Goal: Task Accomplishment & Management: Complete application form

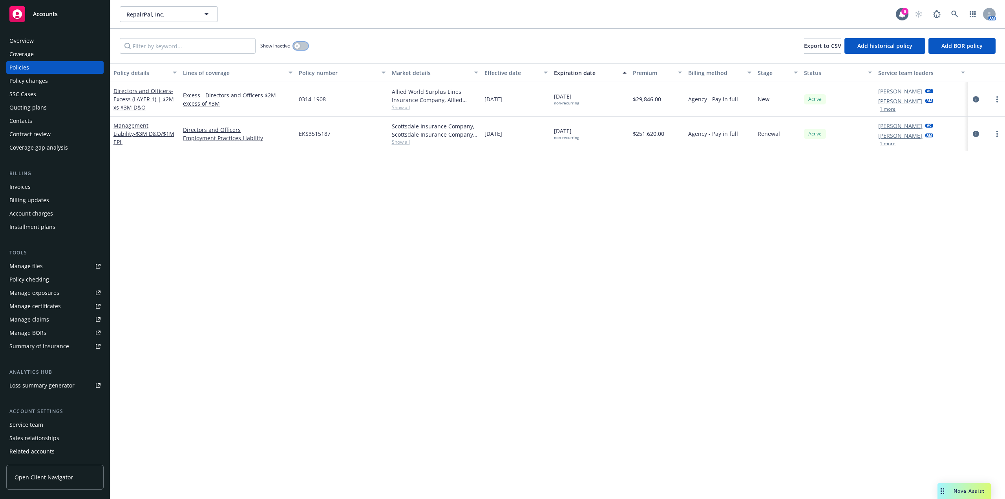
click at [304, 44] on button "button" at bounding box center [300, 46] width 15 height 8
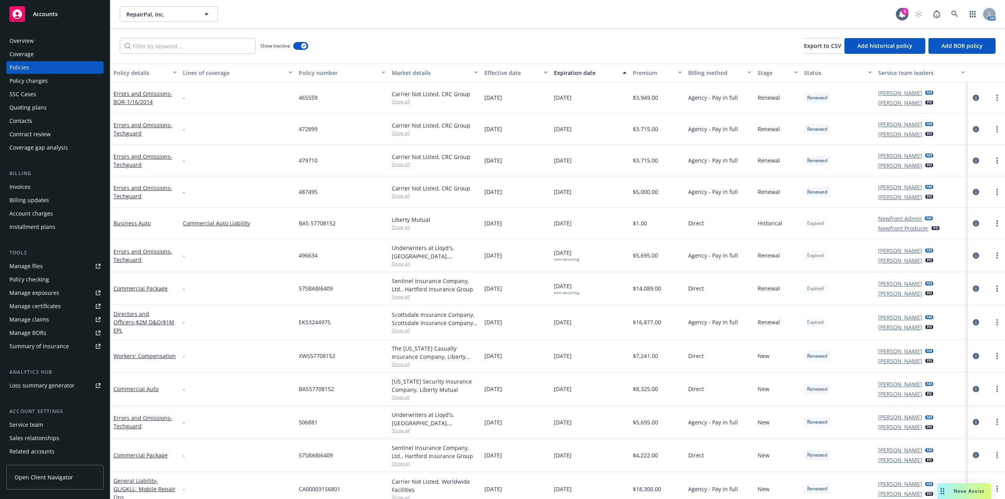
click at [464, 30] on div "Show inactive Export to CSV Add historical policy Add BOR policy" at bounding box center [557, 46] width 895 height 35
click at [296, 44] on button "button" at bounding box center [300, 46] width 15 height 8
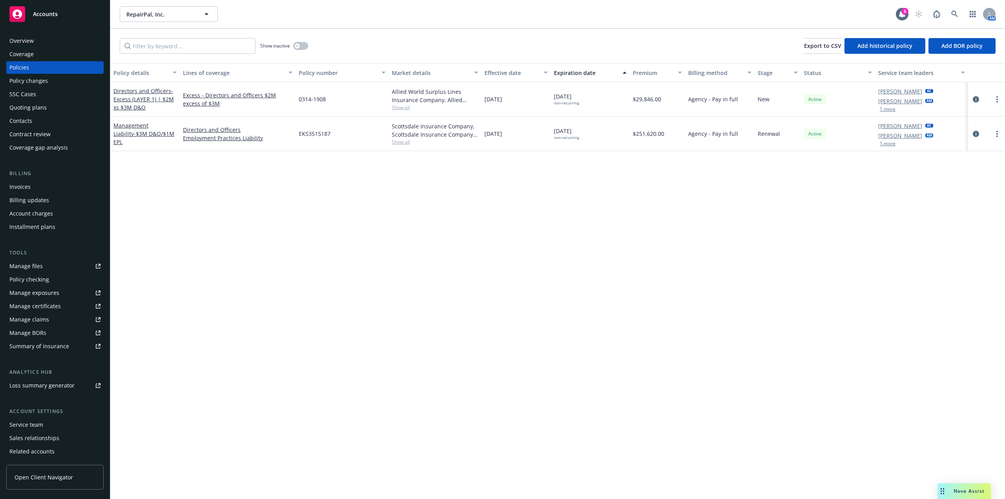
click at [41, 79] on div "Policy changes" at bounding box center [28, 81] width 38 height 13
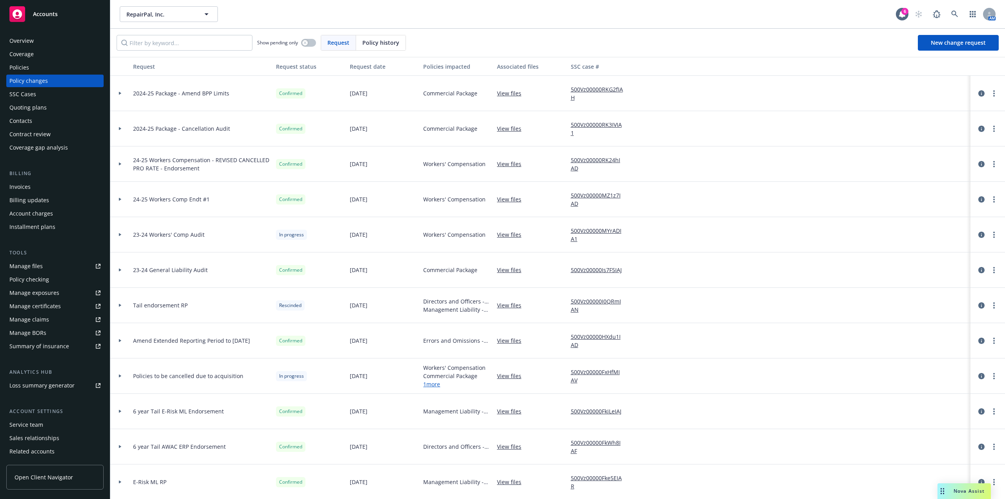
click at [116, 128] on div at bounding box center [119, 128] width 13 height 3
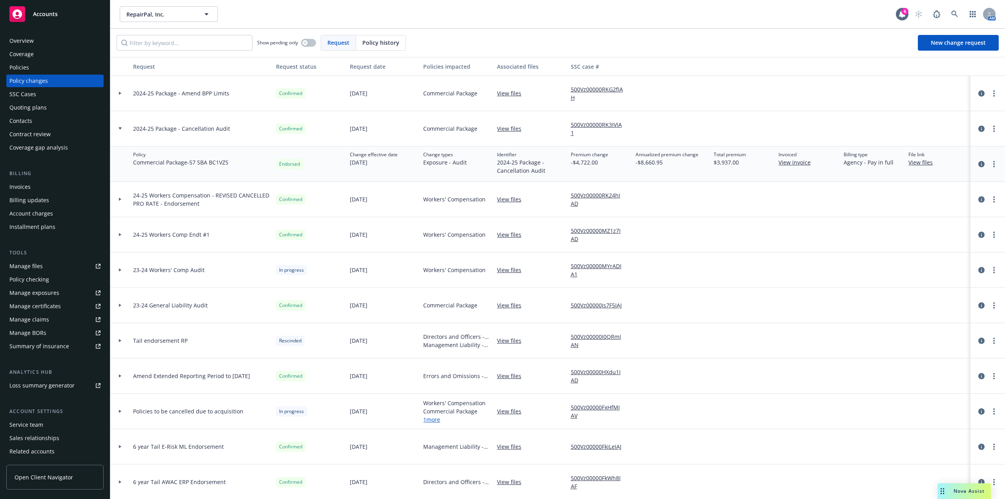
click at [116, 128] on div at bounding box center [119, 128] width 13 height 3
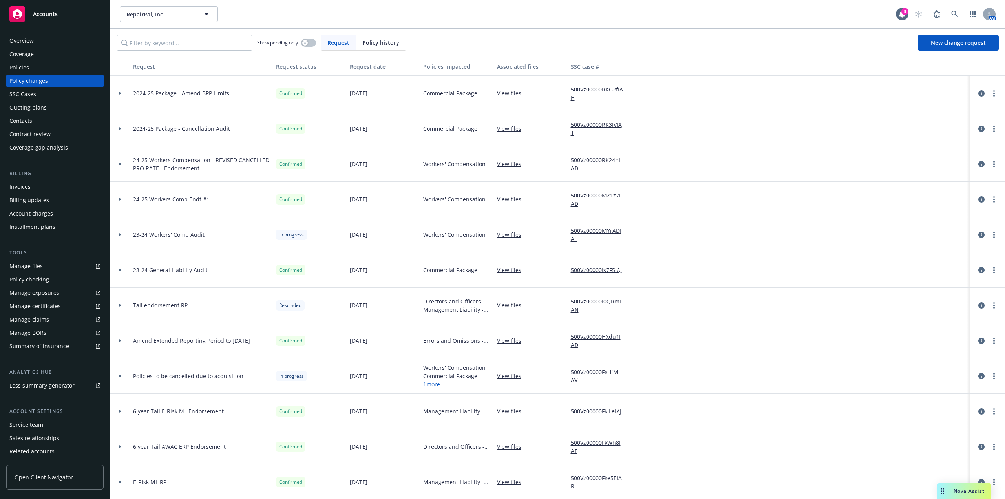
click at [37, 188] on div "Invoices" at bounding box center [54, 187] width 91 height 13
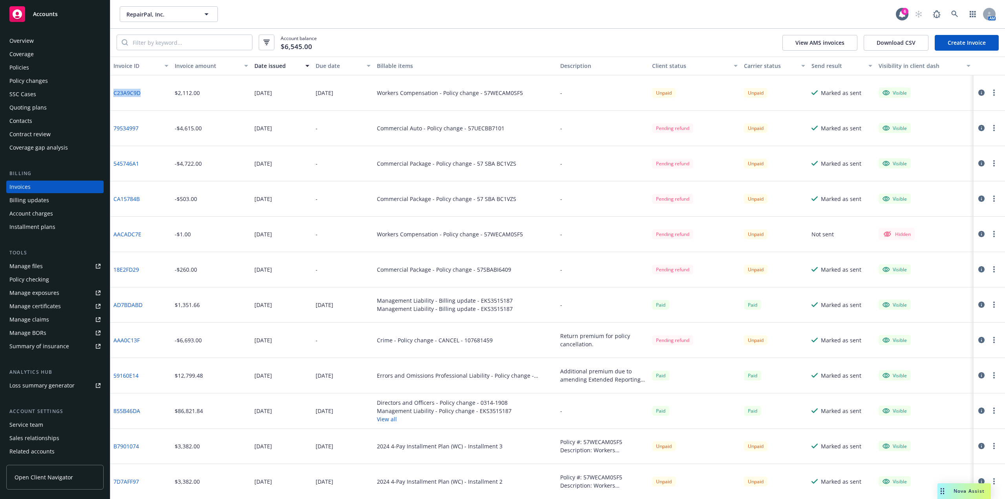
drag, startPoint x: 150, startPoint y: 97, endPoint x: 114, endPoint y: 95, distance: 36.2
click at [114, 95] on div "C23A9C9D" at bounding box center [140, 92] width 61 height 35
copy link "C23A9C9D"
click at [118, 200] on link "CA15784B" at bounding box center [126, 199] width 26 height 8
click at [187, 67] on div "Invoice amount" at bounding box center [207, 66] width 65 height 8
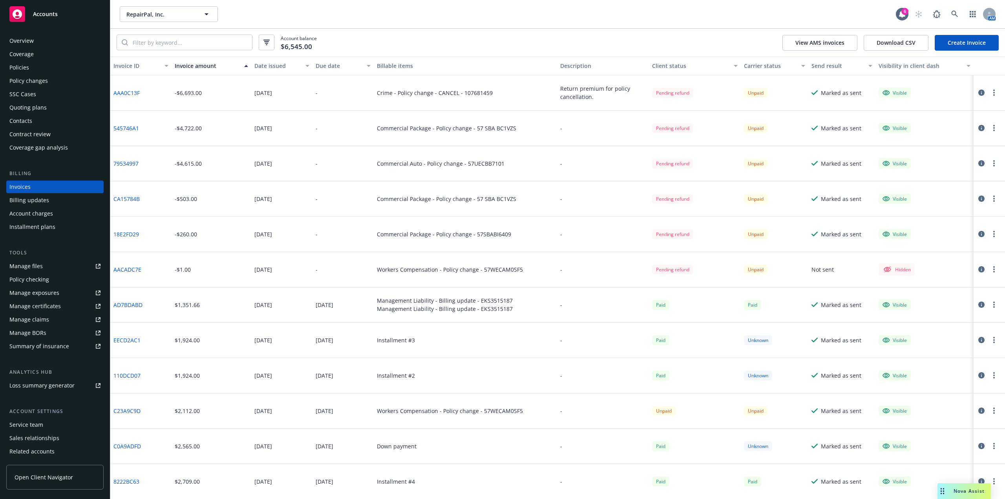
click at [199, 64] on div "Invoice amount" at bounding box center [207, 66] width 65 height 8
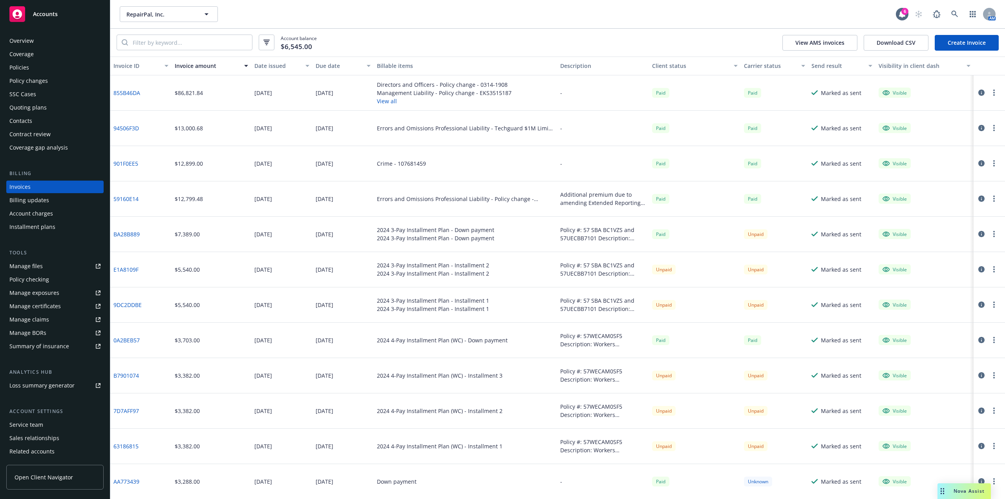
click at [199, 69] on div "Invoice amount" at bounding box center [207, 66] width 65 height 8
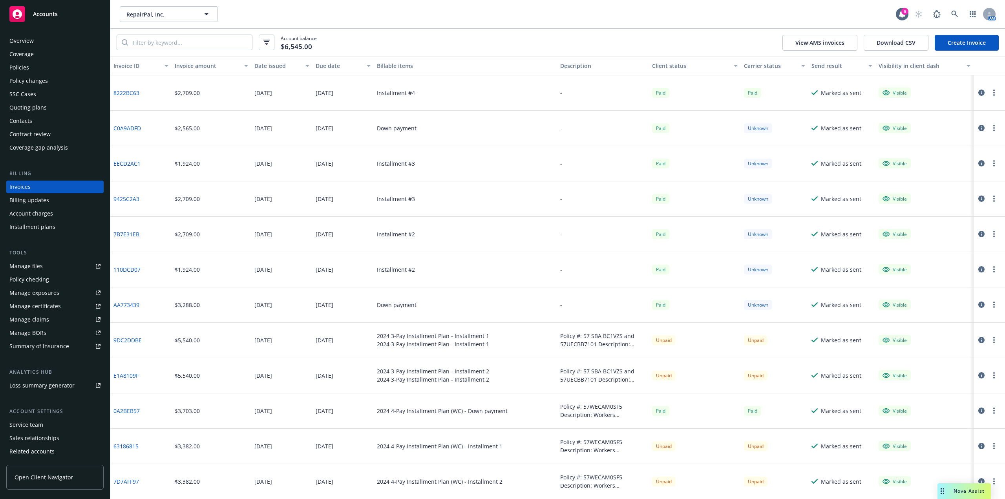
click at [192, 64] on div "Invoice amount" at bounding box center [207, 66] width 65 height 8
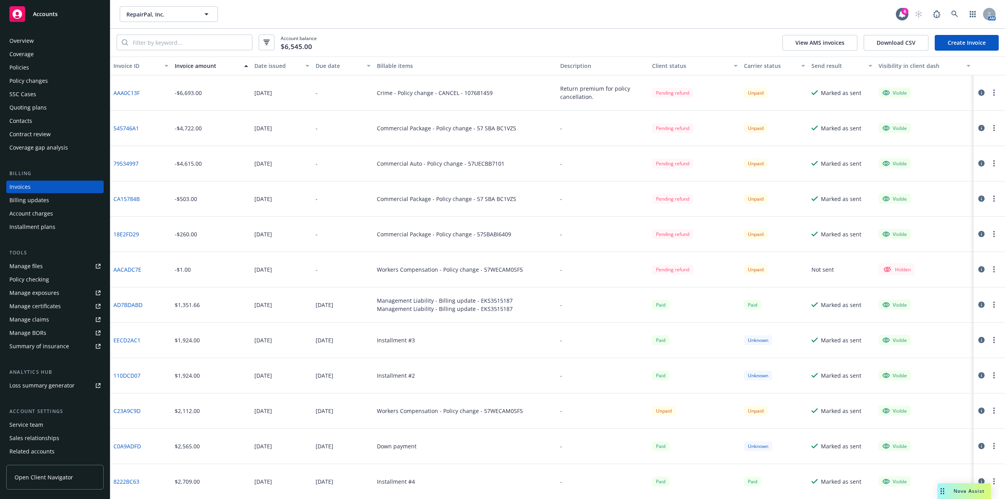
click at [28, 190] on div "Invoices" at bounding box center [19, 187] width 21 height 13
click at [36, 80] on div "Policy changes" at bounding box center [28, 81] width 38 height 13
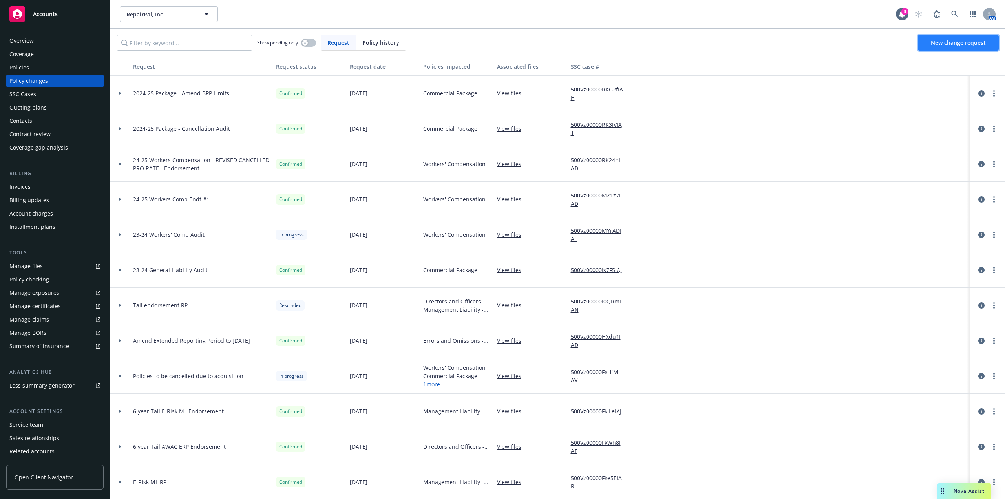
click at [944, 45] on span "New change request" at bounding box center [958, 42] width 55 height 7
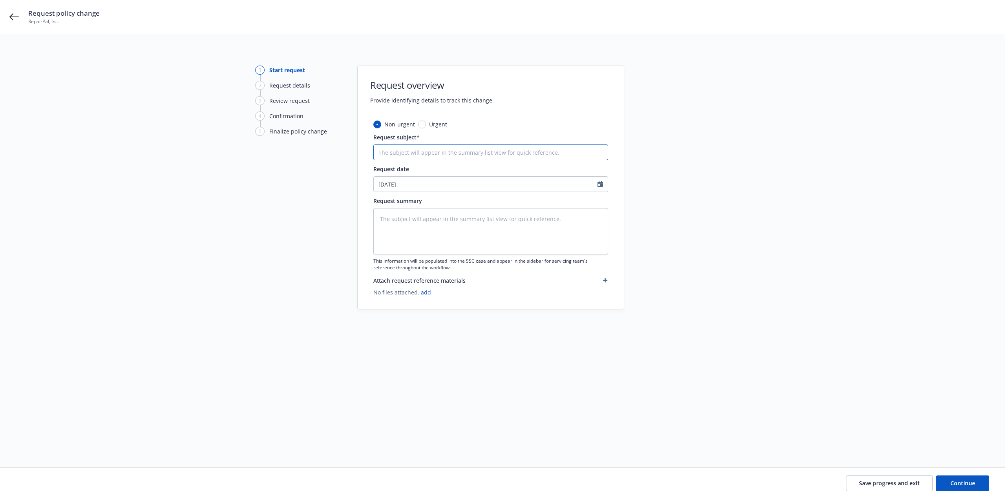
click at [441, 153] on input "Request subject*" at bounding box center [490, 152] width 235 height 16
type textarea "x"
type input "W"
type textarea "x"
type input "WC"
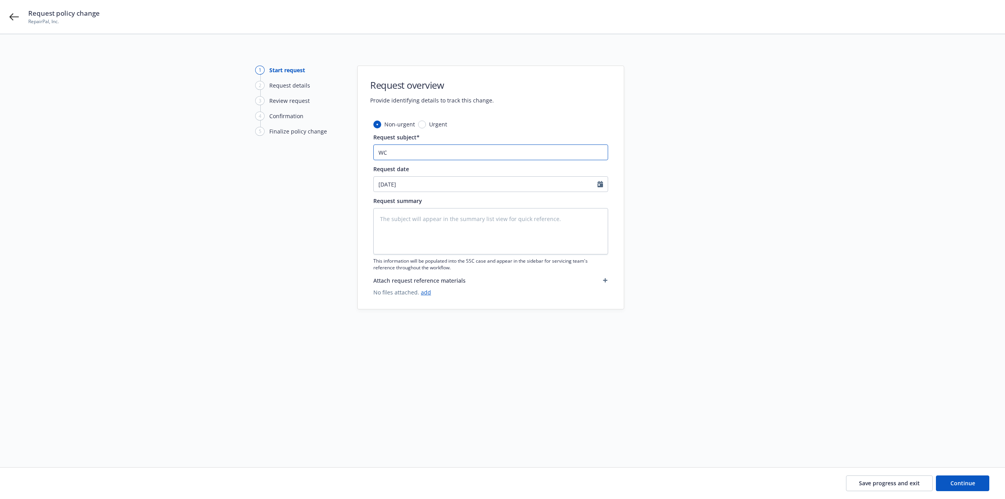
type textarea "x"
type input "WC"
type textarea "x"
type input "WC E"
type textarea "x"
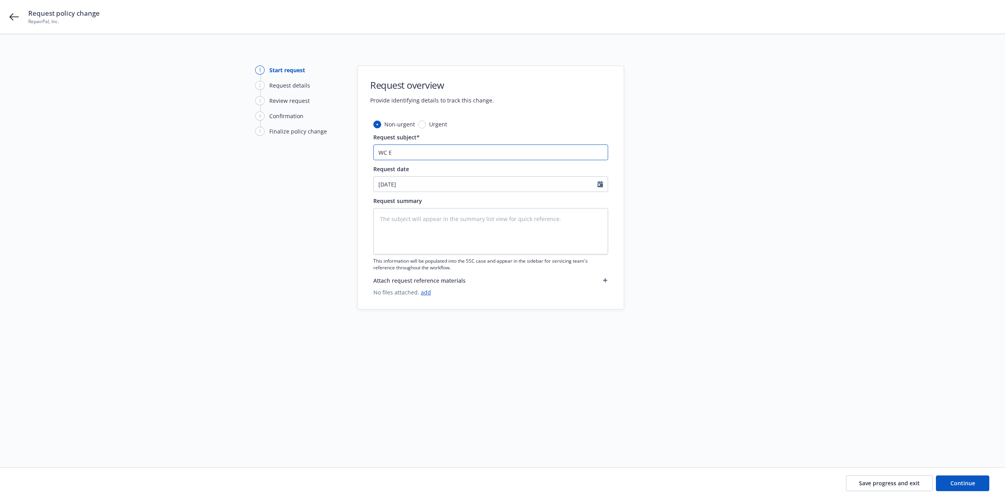
type input "WC En"
type textarea "x"
type input "WC"
type textarea "x"
type input "WC"
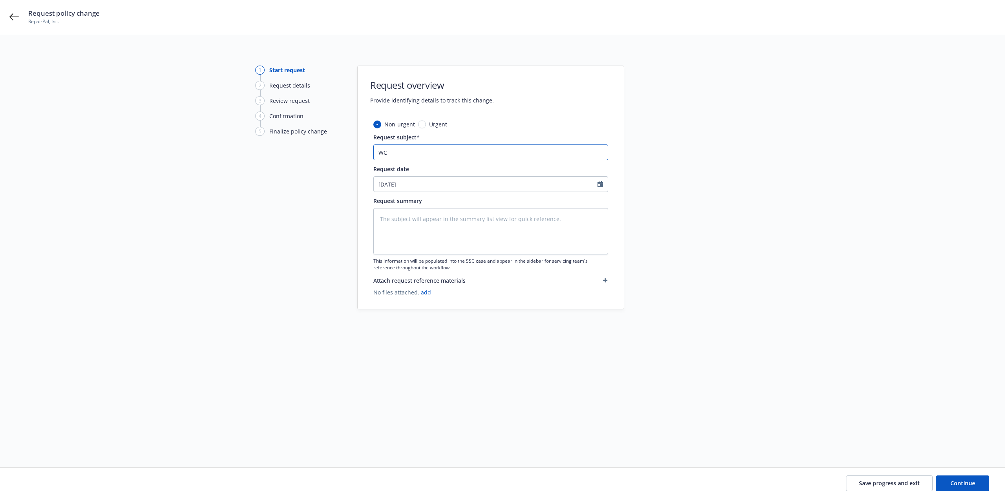
type textarea "x"
type input "W"
type textarea "x"
type input "2"
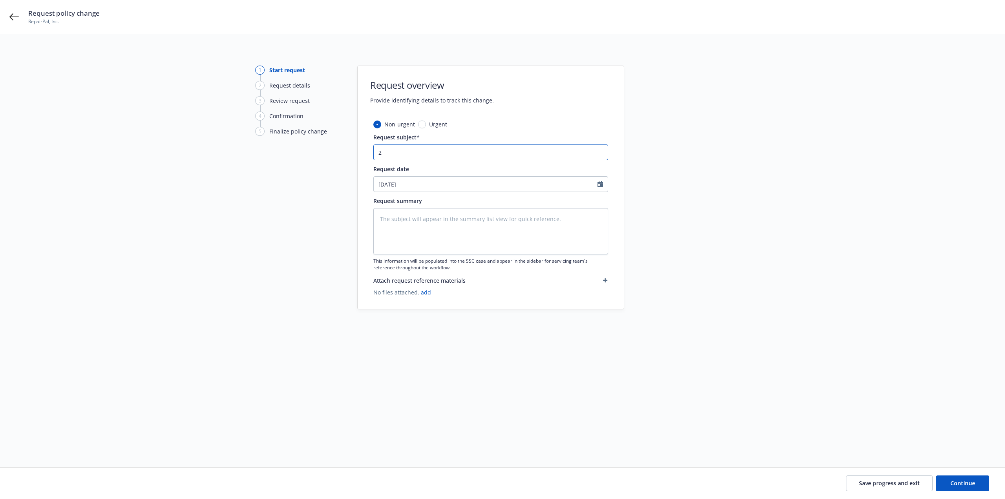
type textarea "x"
type input "24"
type textarea "x"
type input "24-2"
type textarea "x"
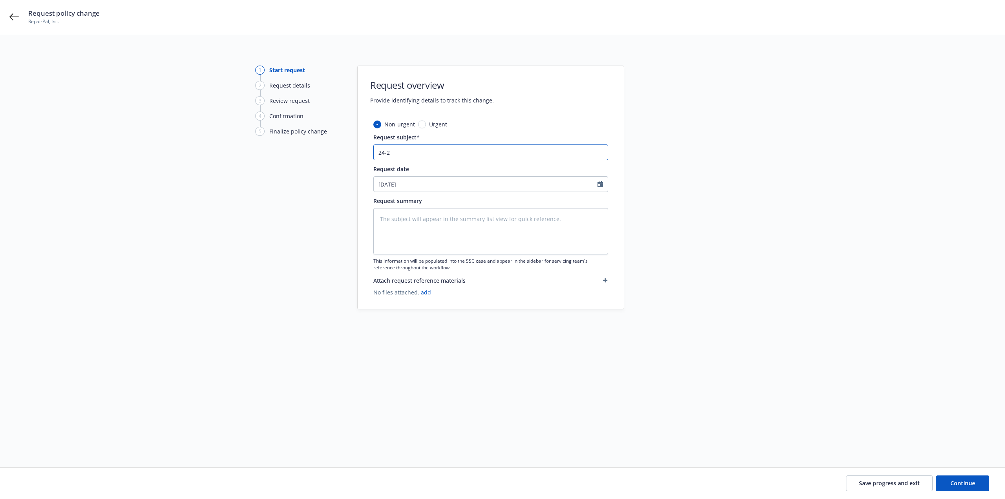
type input "24-25"
type textarea "x"
type input "24-25"
type textarea "x"
type input "24-25 W"
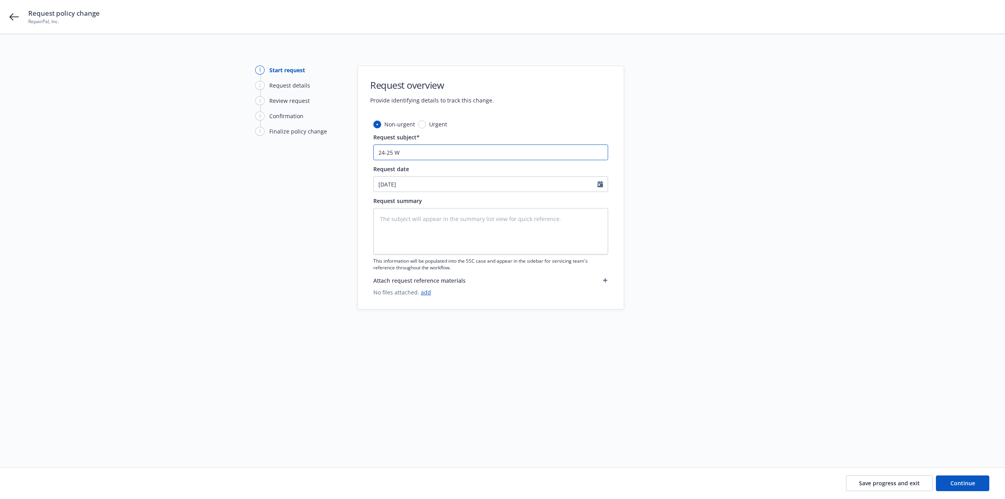
type textarea "x"
type input "24-25 WC"
type textarea "x"
type input "24-25 WC"
type textarea "x"
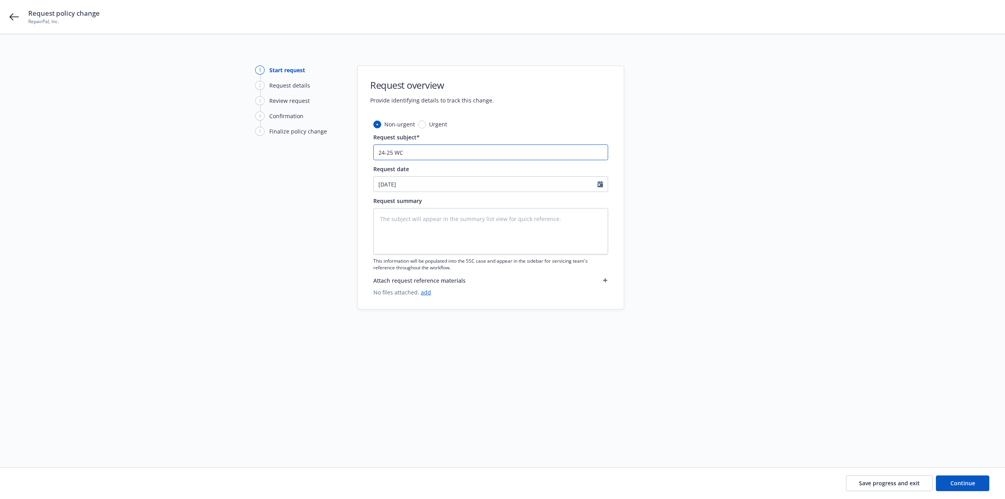
type input "24-25 WC E"
type textarea "x"
type input "24-25 WC En"
type textarea "x"
type input "24-25 WC End"
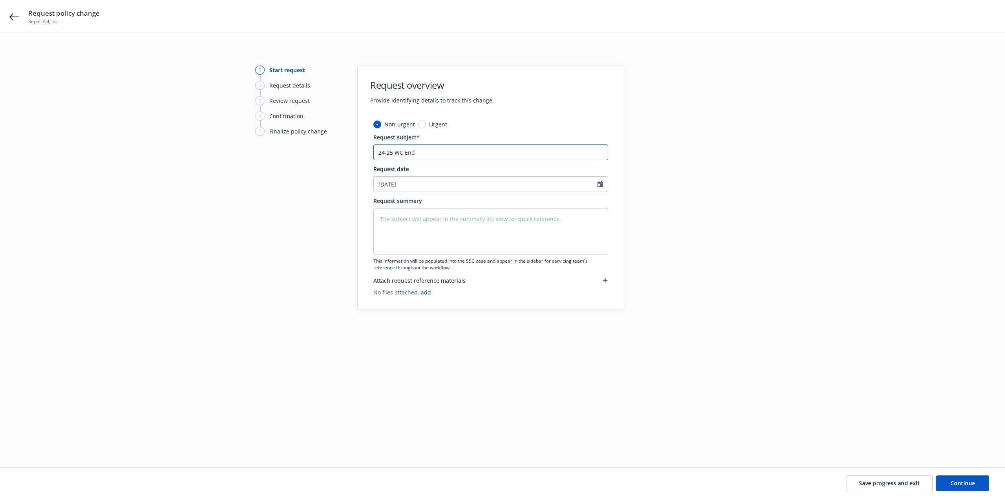
type textarea "x"
type input "24-25 [PERSON_NAME]"
type textarea "x"
type input "24-25 [PERSON_NAME]."
type textarea "x"
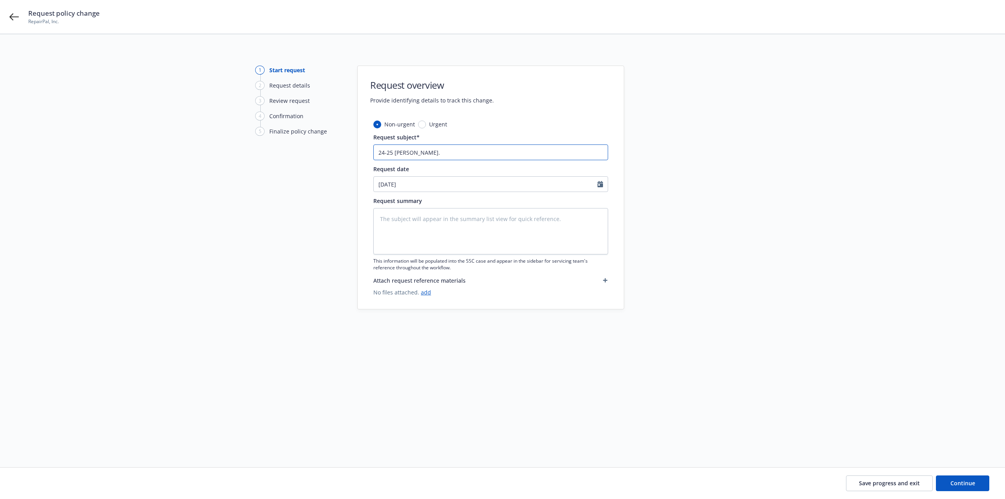
type input "24-25 [PERSON_NAME]."
type textarea "x"
type input "24-25 [PERSON_NAME]. #"
type textarea "x"
type input "24-25 [PERSON_NAME]. #5"
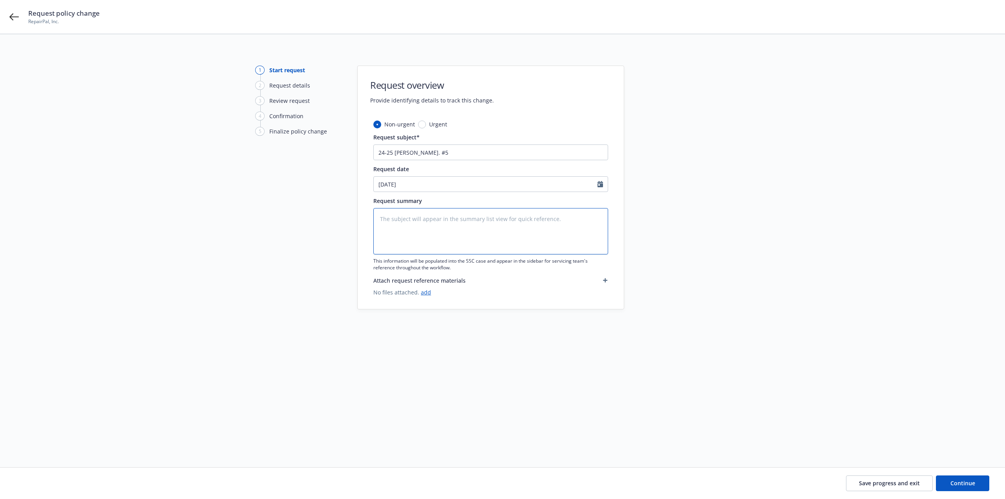
click at [467, 233] on textarea at bounding box center [490, 231] width 235 height 46
type textarea "x"
type textarea "C"
type textarea "x"
type textarea "Ch"
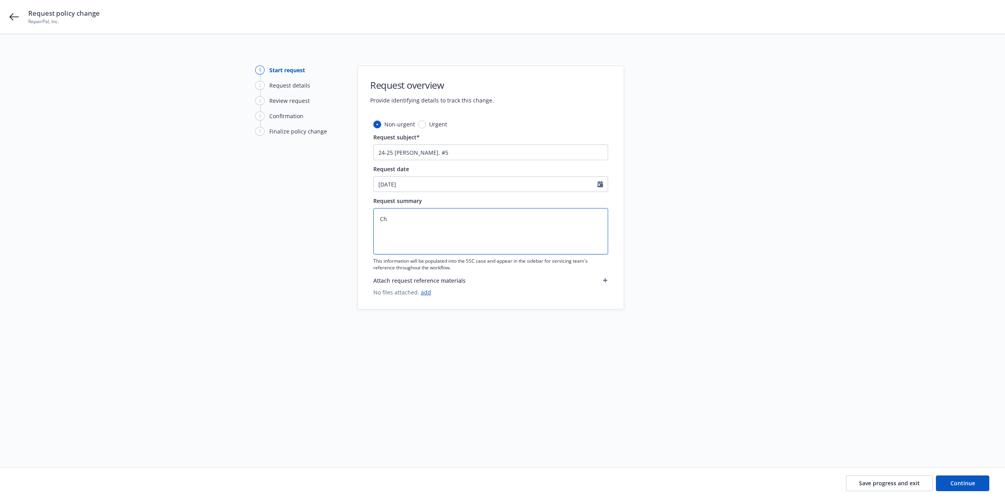
type textarea "x"
type textarea "Cha"
type textarea "x"
type textarea "[PERSON_NAME]"
type textarea "x"
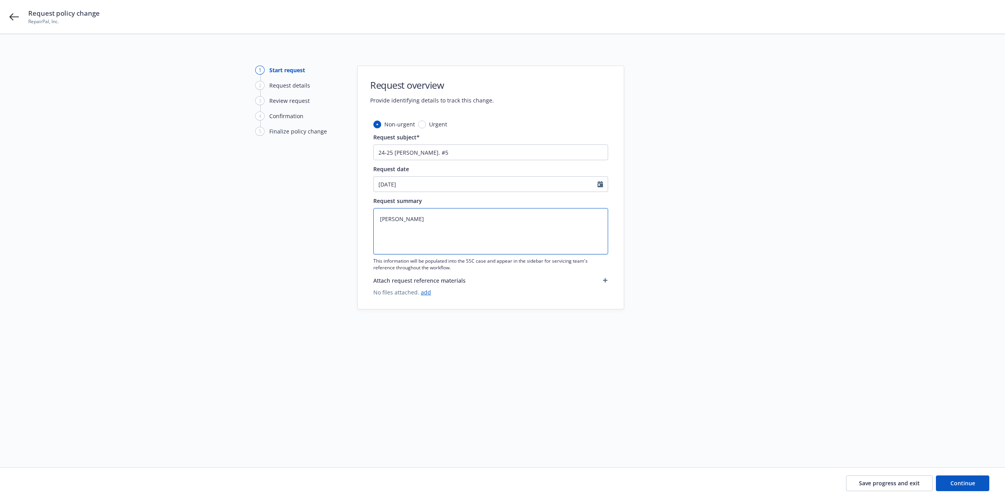
type textarea "[PERSON_NAME]"
type textarea "x"
type textarea "Change"
type textarea "x"
type textarea "Change"
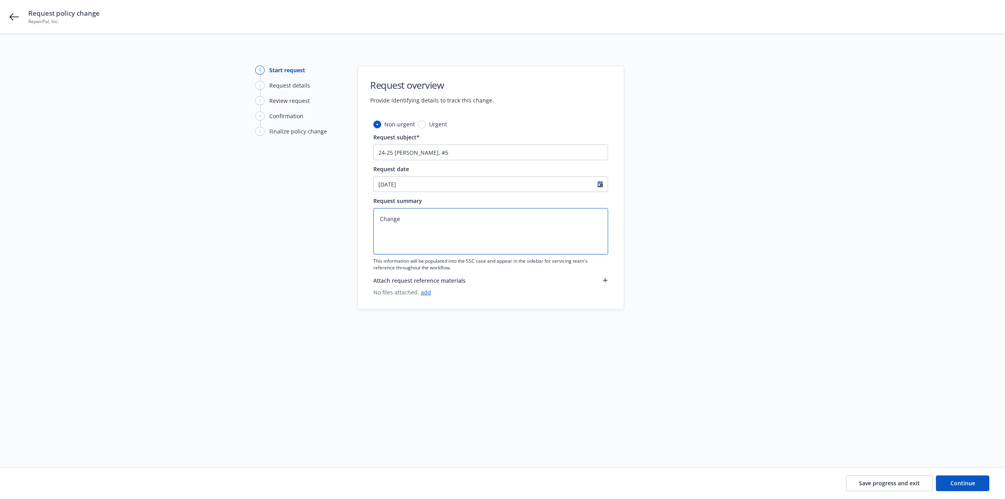
type textarea "x"
type textarea "Change i"
type textarea "x"
type textarea "Change in"
type textarea "x"
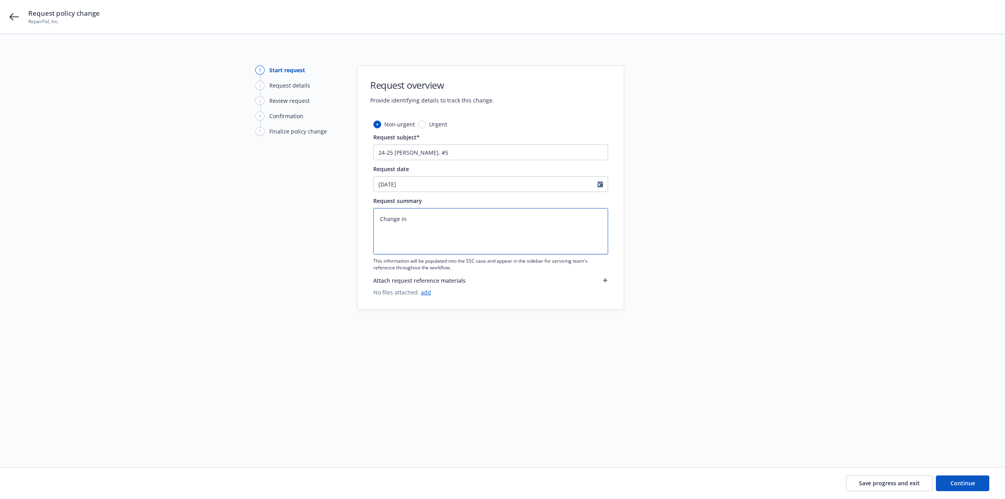
type textarea "Change in"
type textarea "x"
type textarea "Change in P"
type textarea "x"
type textarea "Change in [GEOGRAPHIC_DATA]"
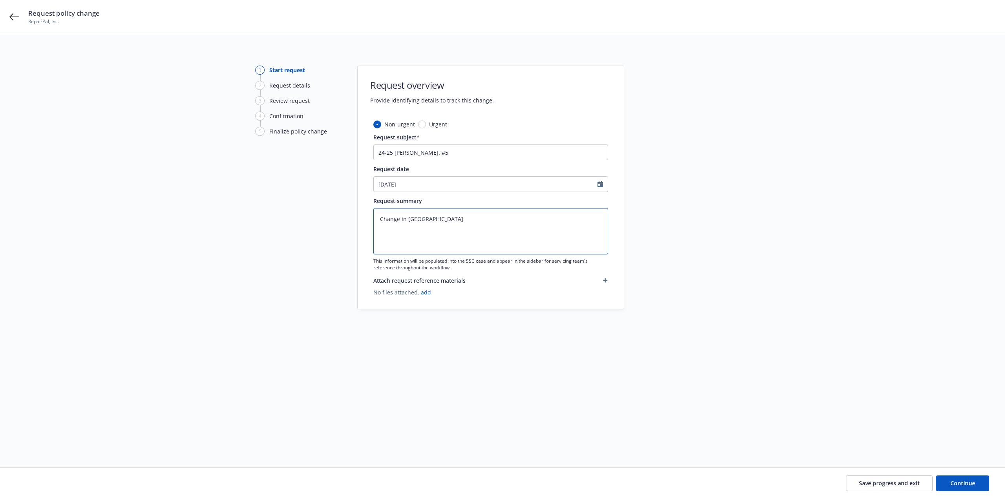
type textarea "x"
type textarea "Change in [GEOGRAPHIC_DATA]"
type textarea "x"
type textarea "Change in [GEOGRAPHIC_DATA] P"
type textarea "x"
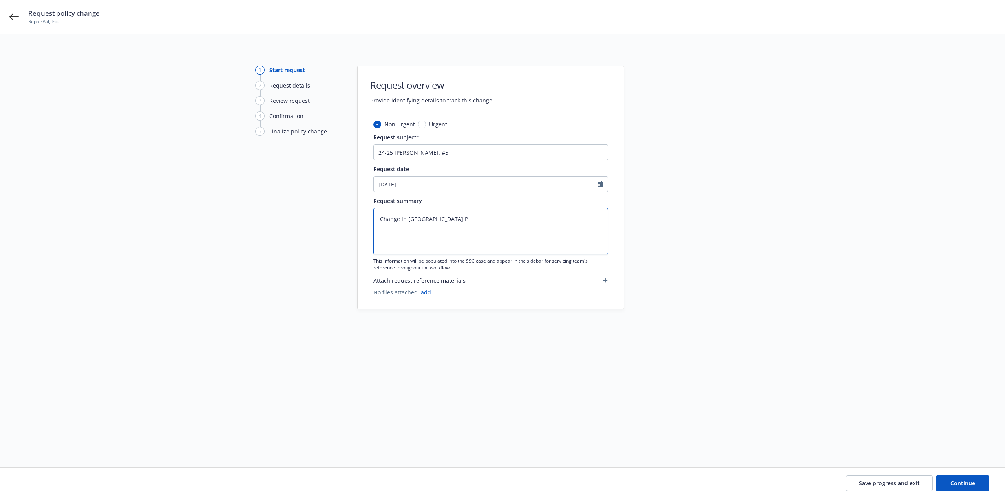
type textarea "Change in [GEOGRAPHIC_DATA] Pa"
type textarea "x"
type textarea "Change in [GEOGRAPHIC_DATA] Pay"
type textarea "x"
type textarea "Change in [GEOGRAPHIC_DATA] Payr"
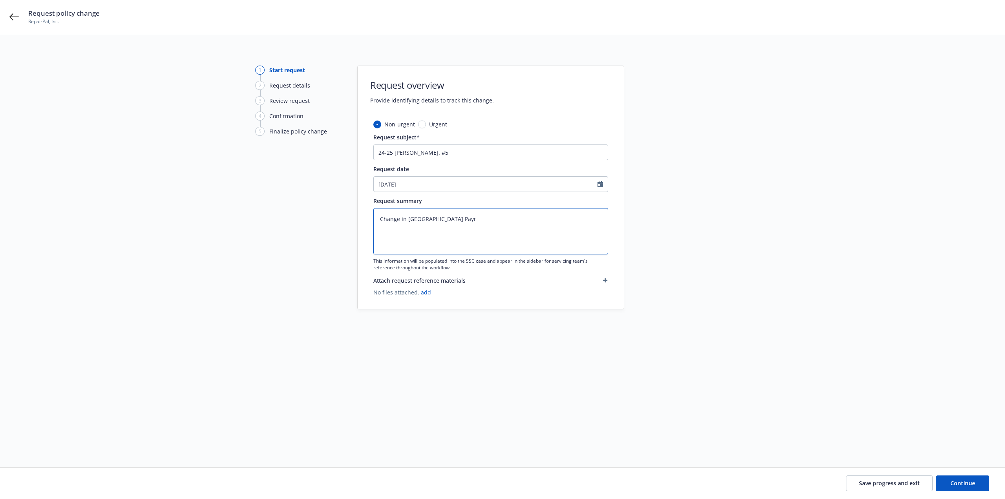
type textarea "x"
type textarea "Change in [GEOGRAPHIC_DATA] Payro"
type textarea "x"
type textarea "Change in [GEOGRAPHIC_DATA] Payrol"
type textarea "x"
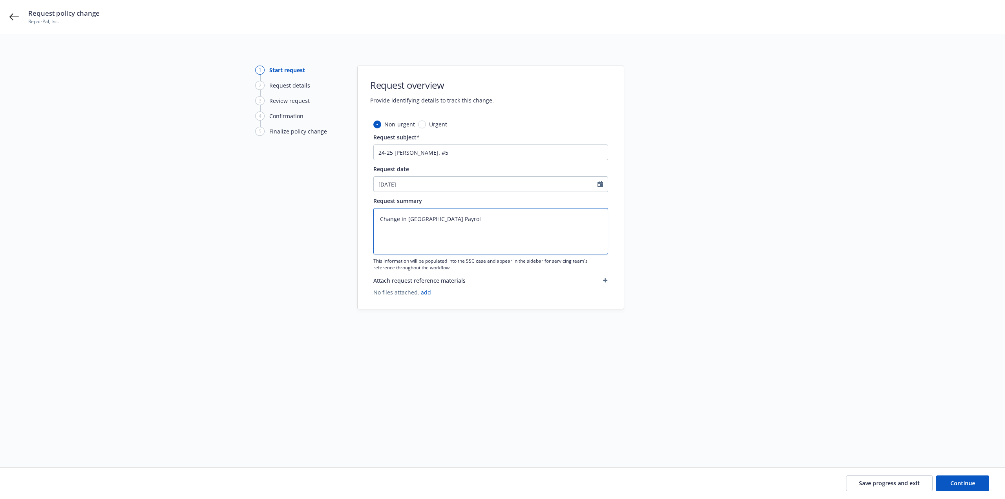
type textarea "Change in [GEOGRAPHIC_DATA] Payroll"
type textarea "x"
type textarea "Change in [GEOGRAPHIC_DATA] Payrolls"
click at [956, 475] on div "Save progress and exit Continue" at bounding box center [502, 483] width 1005 height 31
click at [959, 484] on span "Continue" at bounding box center [963, 482] width 25 height 7
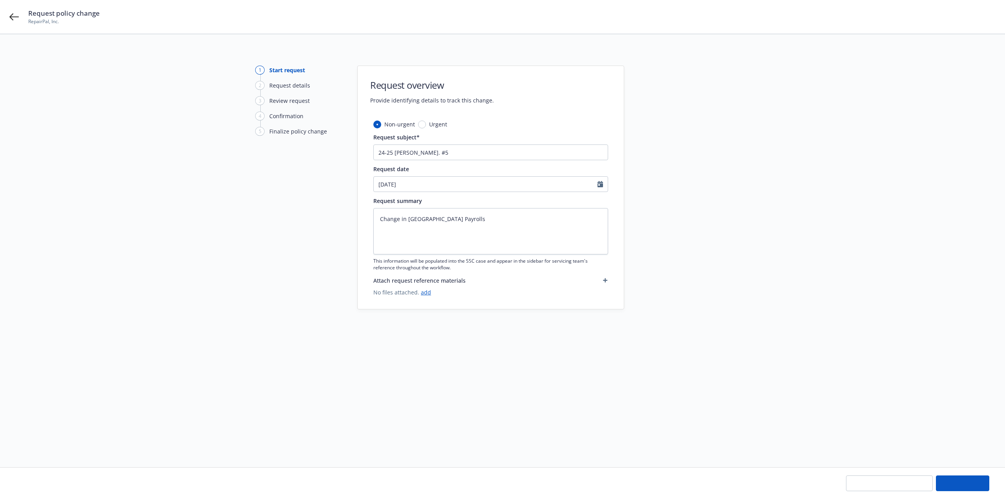
type textarea "x"
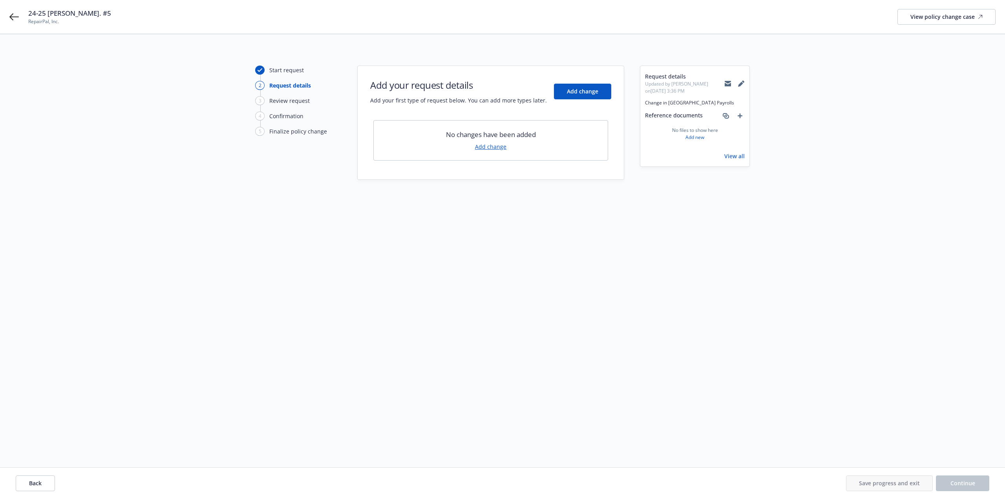
click at [487, 149] on link "Add change" at bounding box center [490, 147] width 31 height 8
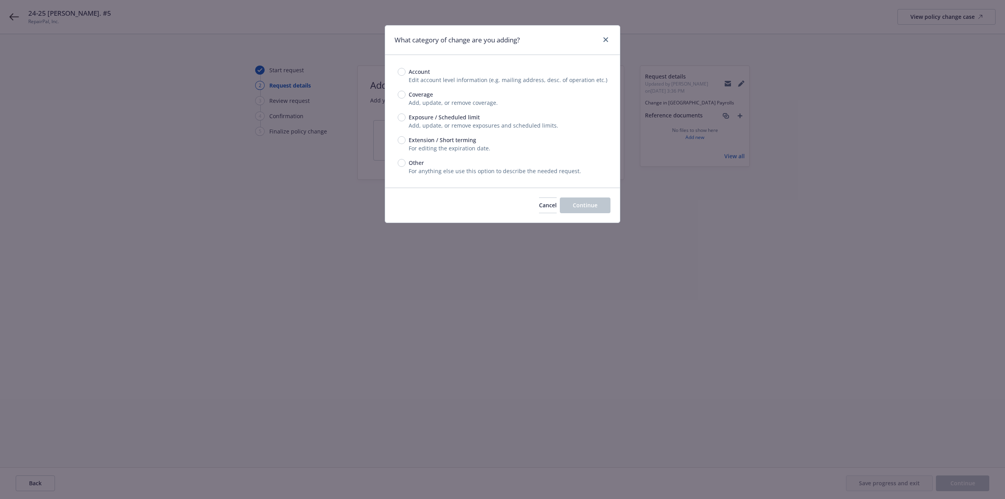
click at [406, 120] on span "Exposure / Scheduled limit" at bounding box center [443, 117] width 74 height 8
click at [406, 120] on input "Exposure / Scheduled limit" at bounding box center [402, 117] width 8 height 8
radio input "true"
click at [579, 207] on span "Continue" at bounding box center [585, 204] width 25 height 7
type textarea "x"
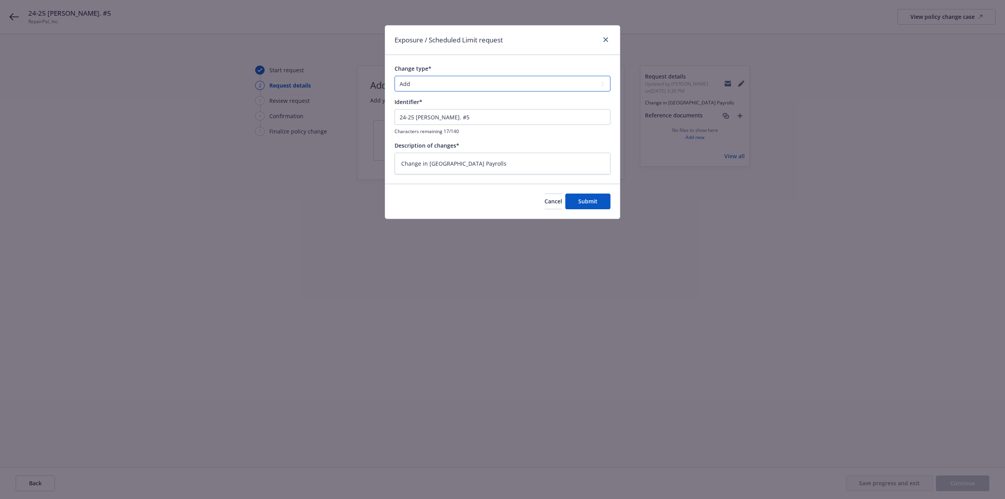
click at [433, 81] on select "Add Audit Change Remove" at bounding box center [503, 84] width 216 height 16
select select "CHANGE"
click at [395, 76] on select "Add Audit Change Remove" at bounding box center [503, 84] width 216 height 16
click at [598, 204] on button "Submit" at bounding box center [587, 202] width 45 height 16
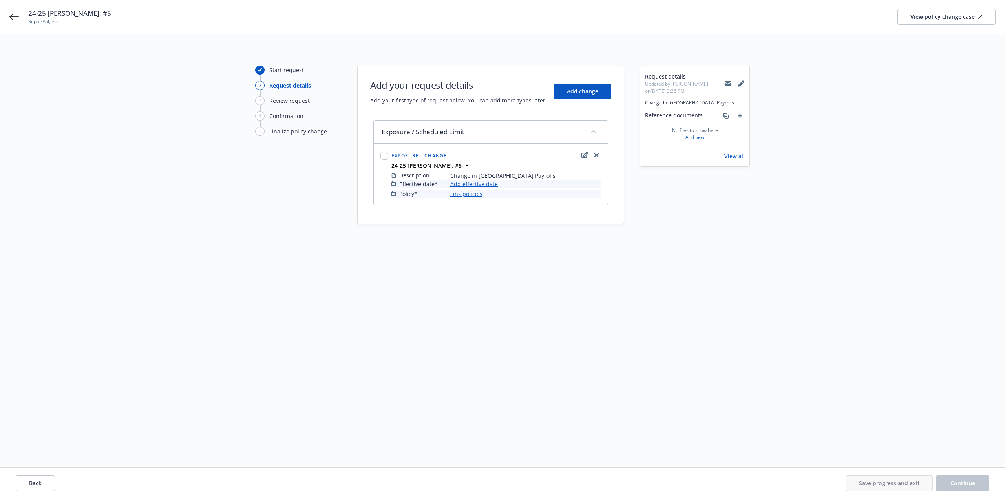
type textarea "x"
click at [490, 187] on link "Add effective date" at bounding box center [474, 184] width 48 height 8
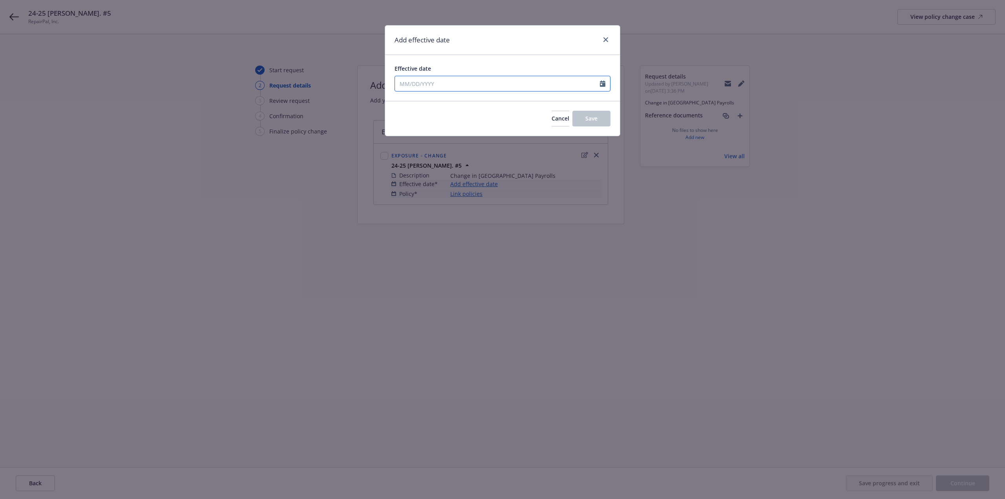
select select "10"
click at [451, 84] on input "Effective date" at bounding box center [497, 83] width 205 height 15
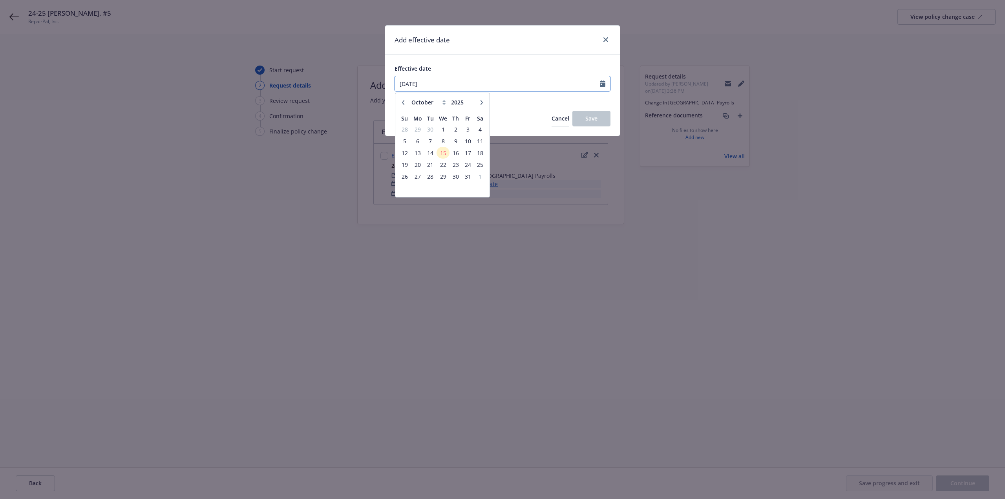
click at [529, 79] on input "[DATE]" at bounding box center [497, 83] width 205 height 15
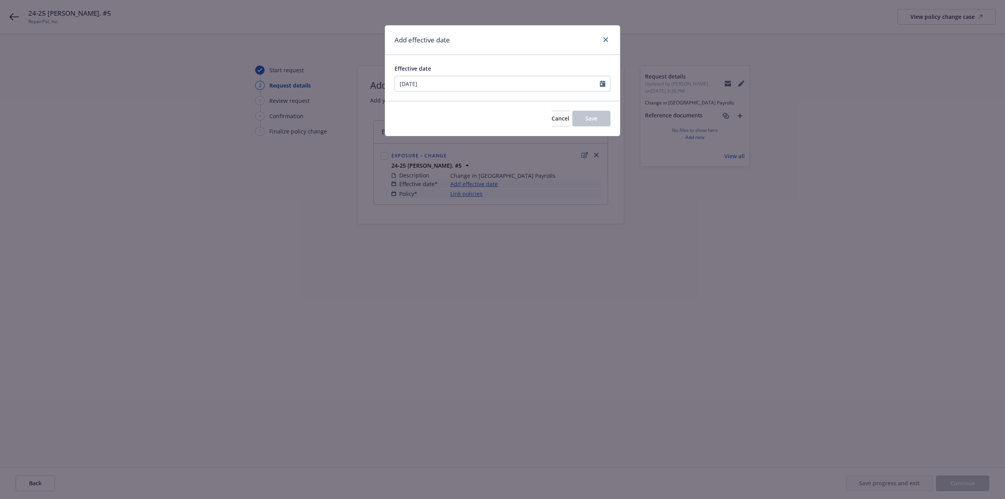
type input "[DATE]"
click at [533, 60] on div "Effective date [DATE] January February March April May June July August Septemb…" at bounding box center [502, 78] width 235 height 46
click at [599, 117] on button "Save" at bounding box center [591, 119] width 38 height 16
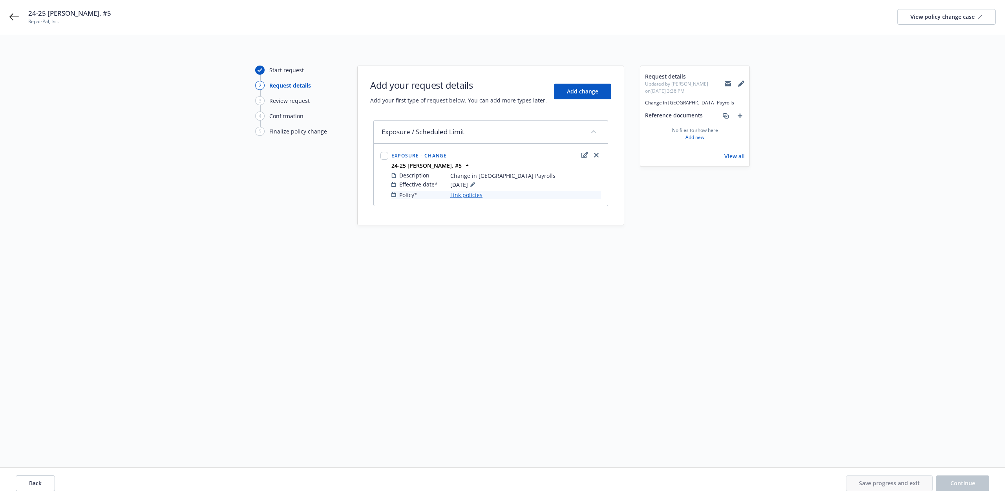
click at [471, 194] on link "Link policies" at bounding box center [466, 195] width 32 height 8
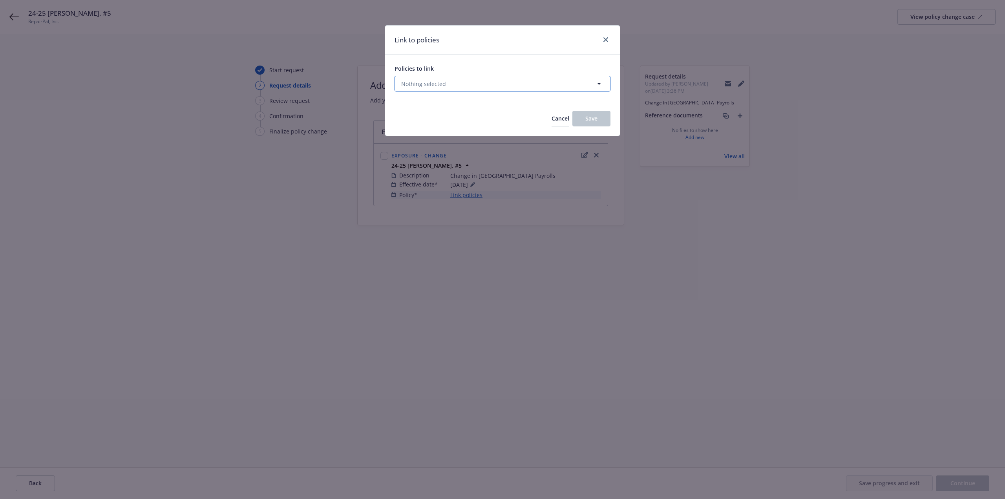
click at [441, 83] on span "Nothing selected" at bounding box center [423, 84] width 45 height 8
select select "ACTIVE"
type input "Work"
click at [603, 108] on div "Work 0 results found All Active Upcoming Expired Cancelled" at bounding box center [502, 103] width 215 height 16
click at [574, 101] on select "All Active Upcoming Expired Cancelled" at bounding box center [571, 103] width 45 height 13
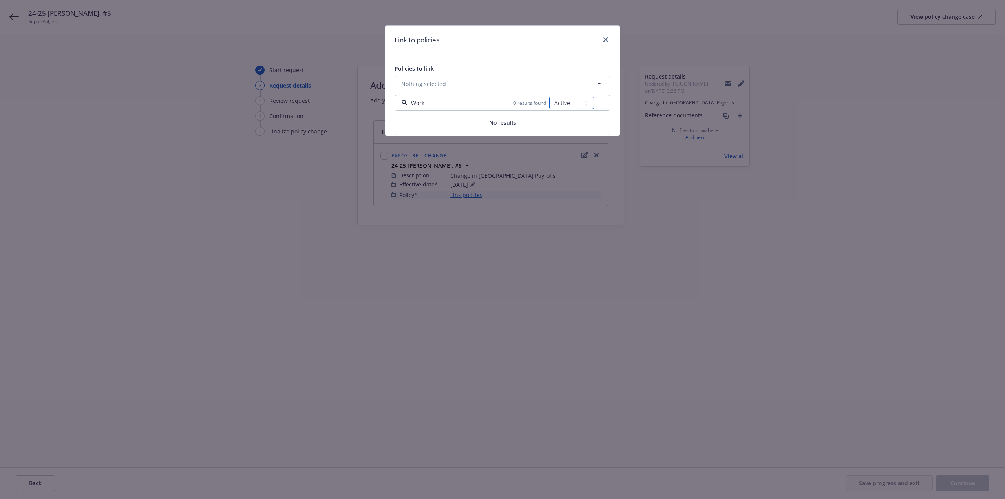
select select "EXPIRED"
click at [550, 97] on select "All Active Upcoming Expired Cancelled" at bounding box center [571, 103] width 45 height 13
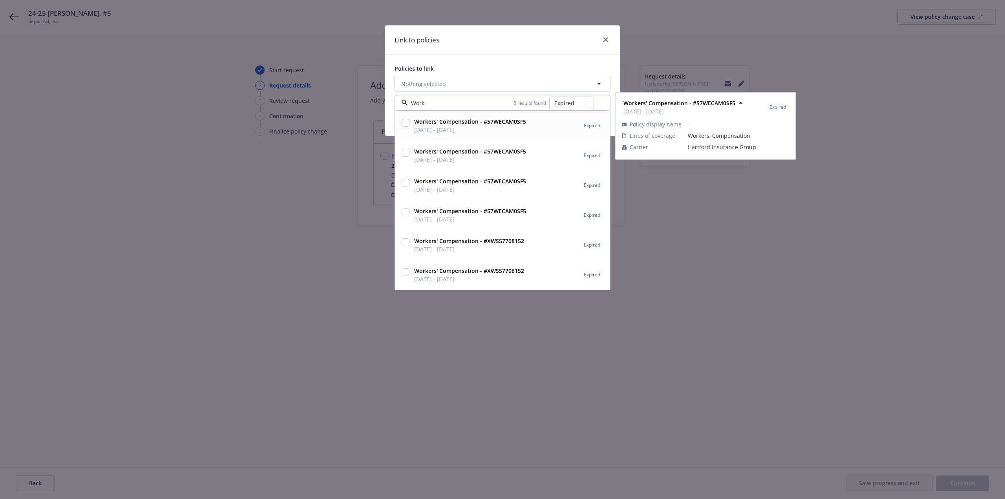
click at [491, 127] on span "[DATE] - [DATE]" at bounding box center [470, 130] width 112 height 8
checkbox input "true"
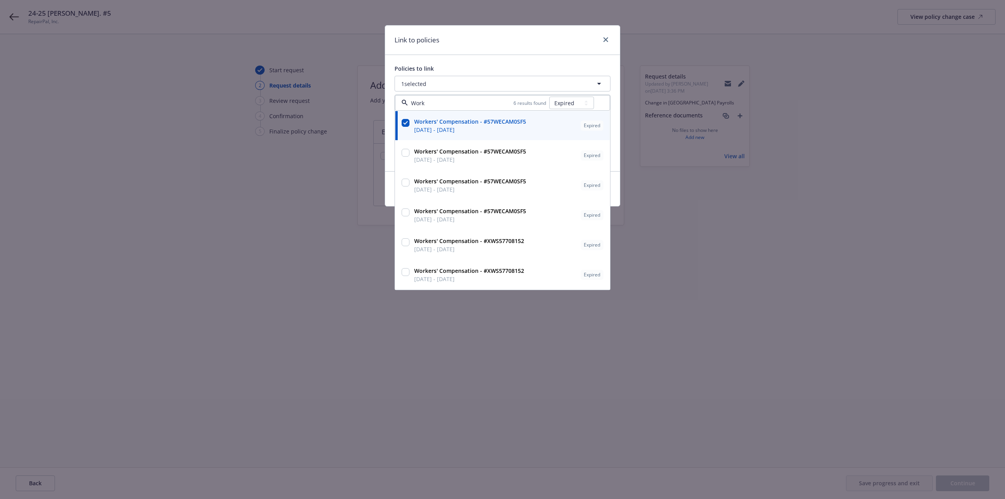
click at [505, 68] on div "Policies to link" at bounding box center [503, 68] width 216 height 8
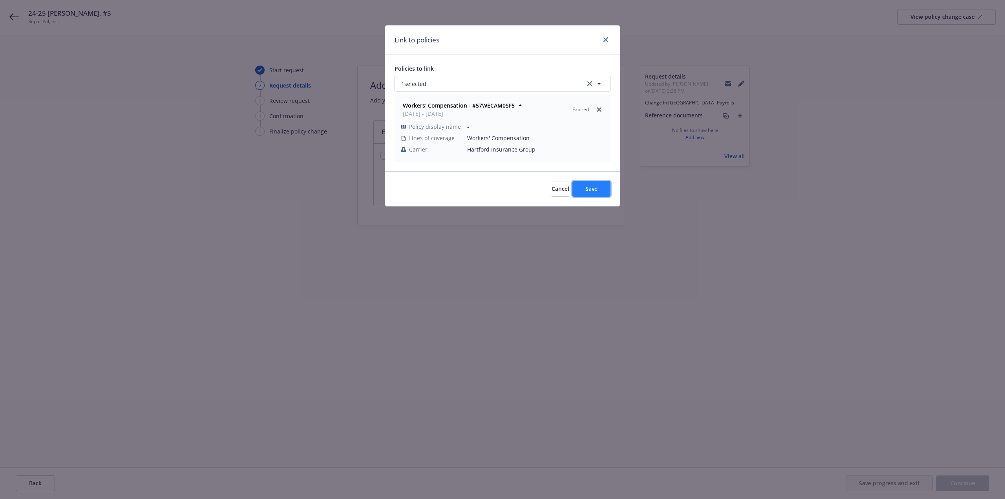
click at [589, 190] on span "Save" at bounding box center [591, 188] width 12 height 7
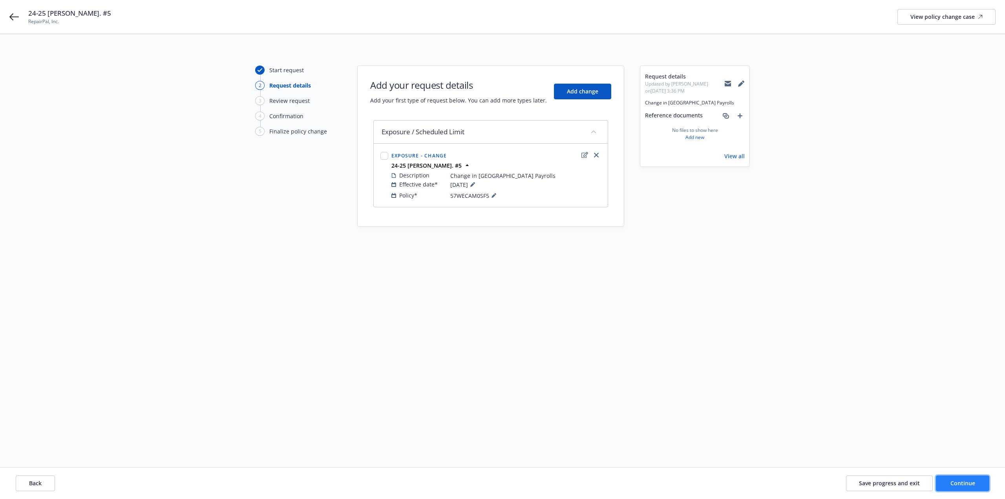
click at [975, 485] on span "Continue" at bounding box center [963, 482] width 25 height 7
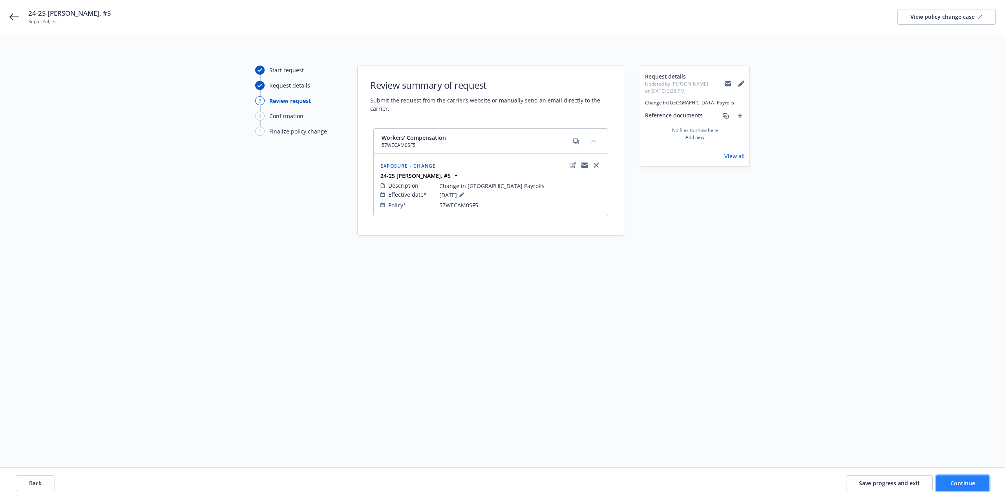
click at [971, 488] on button "Continue" at bounding box center [962, 483] width 53 height 16
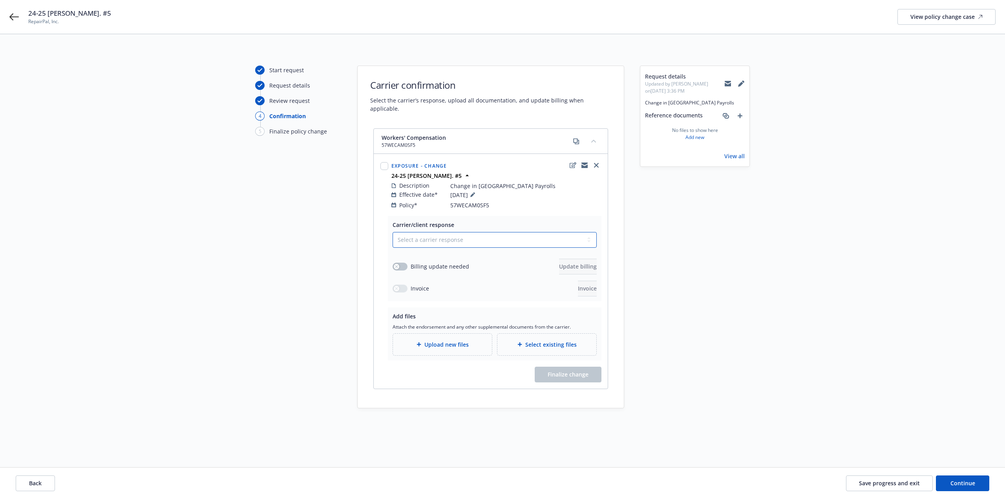
drag, startPoint x: 466, startPoint y: 233, endPoint x: 457, endPoint y: 239, distance: 11.1
click at [466, 233] on select "Select a carrier response Accepted Accepted with revision No endorsement needed…" at bounding box center [495, 240] width 204 height 16
select select "ACCEPTED"
click at [393, 232] on select "Select a carrier response Accepted Accepted with revision No endorsement needed…" at bounding box center [495, 240] width 204 height 16
click at [462, 342] on div "Upload new files" at bounding box center [442, 345] width 99 height 22
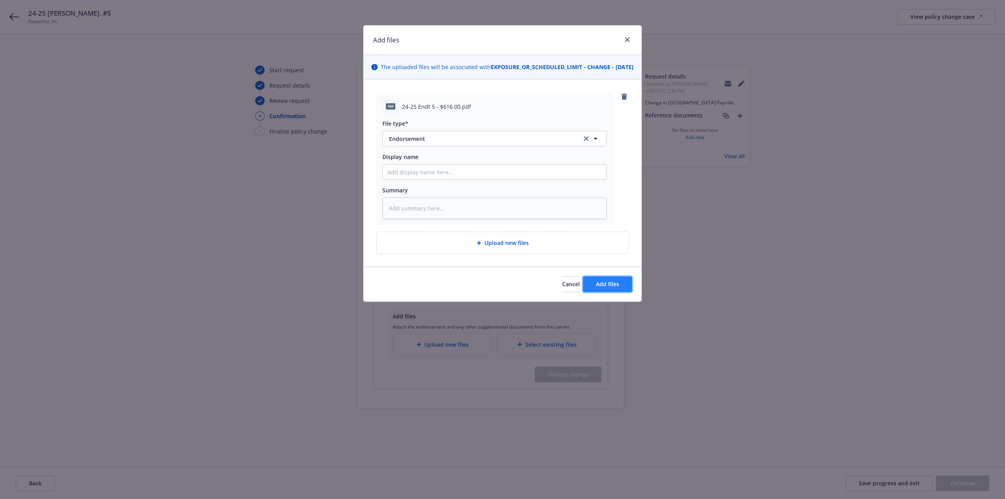
click at [618, 288] on span "Add files" at bounding box center [607, 283] width 23 height 7
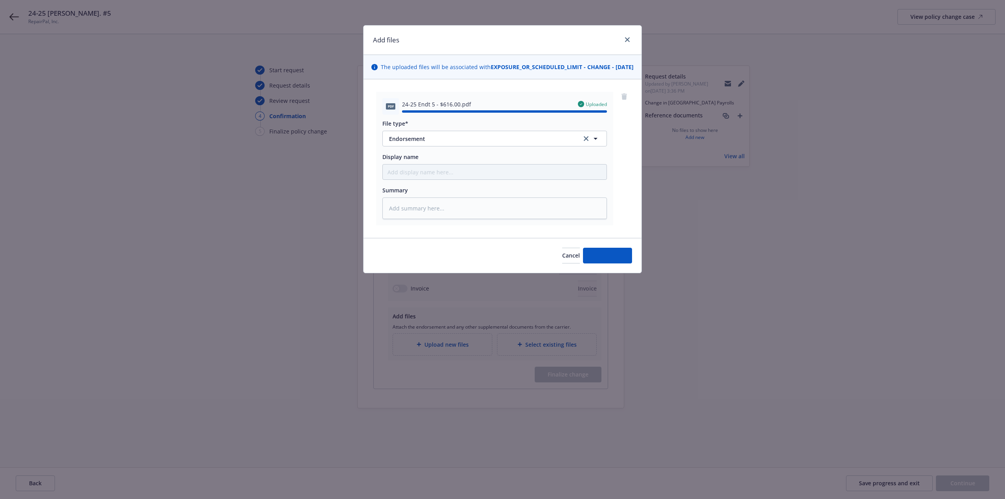
type textarea "x"
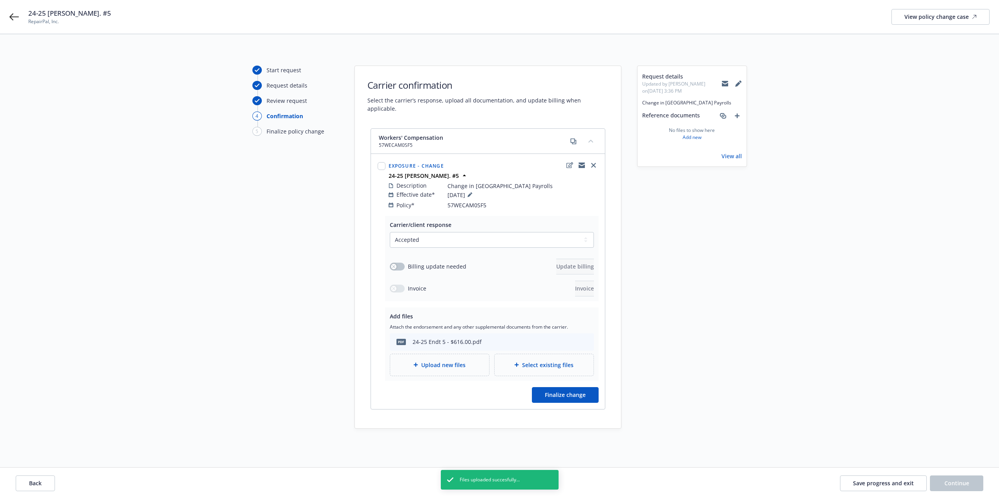
drag, startPoint x: 409, startPoint y: 252, endPoint x: 399, endPoint y: 254, distance: 9.6
click at [400, 259] on div "Billing update needed Update billing" at bounding box center [492, 267] width 204 height 16
click at [399, 263] on button "button" at bounding box center [397, 267] width 15 height 8
click at [556, 263] on span "Update billing" at bounding box center [575, 266] width 38 height 7
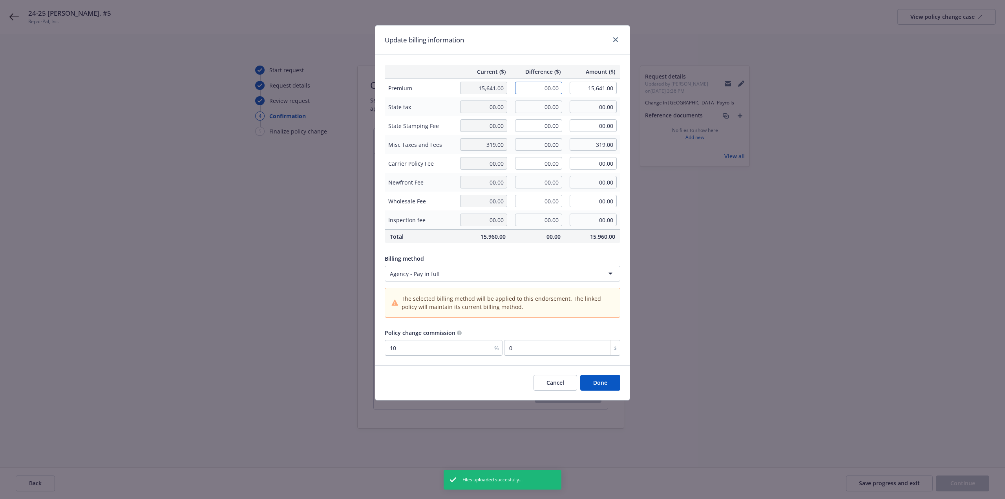
click at [540, 90] on input "00.00" at bounding box center [538, 88] width 47 height 13
type input "616.00"
type input "16,257.00"
type input "61.6"
click at [599, 384] on button "Done" at bounding box center [600, 383] width 40 height 16
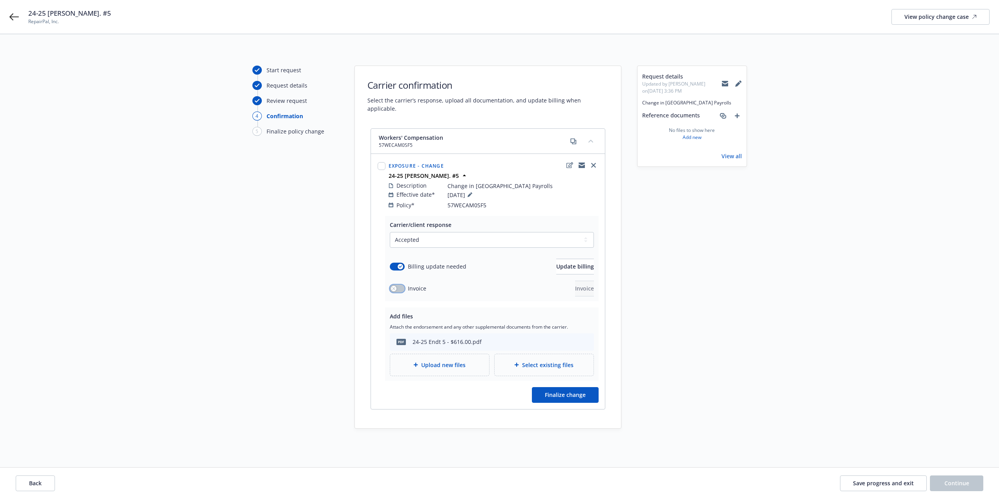
drag, startPoint x: 395, startPoint y: 280, endPoint x: 399, endPoint y: 280, distance: 4.7
click at [395, 287] on icon "button" at bounding box center [393, 288] width 3 height 3
click at [585, 282] on button "Invoice" at bounding box center [584, 289] width 19 height 16
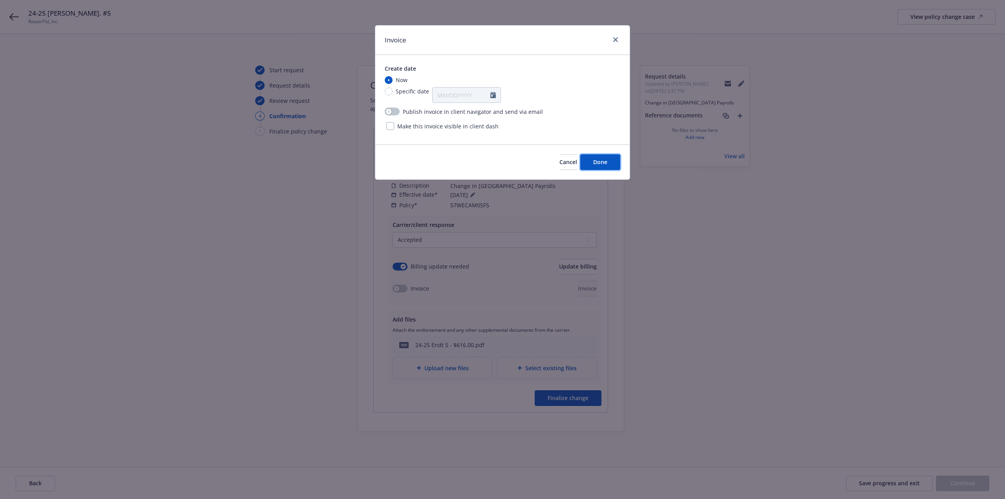
drag, startPoint x: 601, startPoint y: 162, endPoint x: 591, endPoint y: 119, distance: 44.4
click at [592, 121] on div "Invoice Create date Now Specific date Publish invoice in client navigator and s…" at bounding box center [502, 102] width 255 height 155
click at [595, 161] on span "Done" at bounding box center [600, 161] width 14 height 7
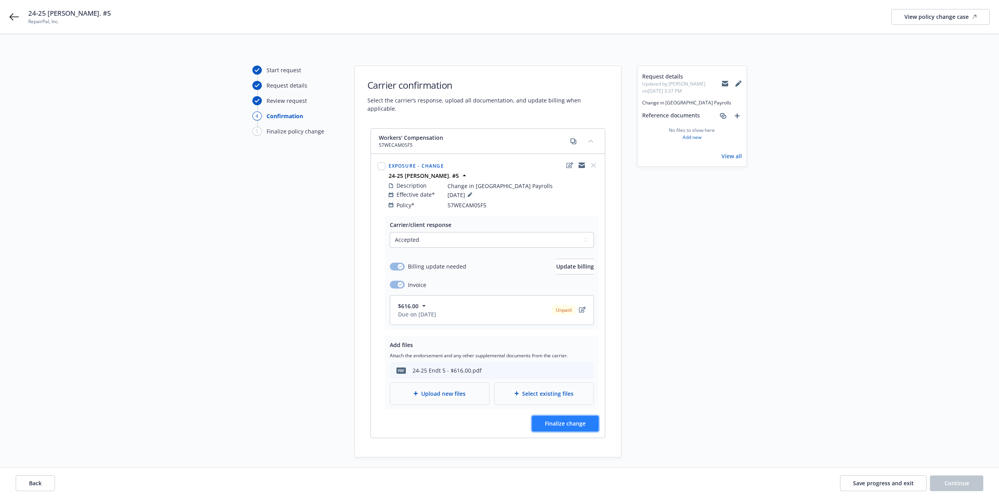
click at [589, 417] on button "Finalize change" at bounding box center [565, 424] width 67 height 16
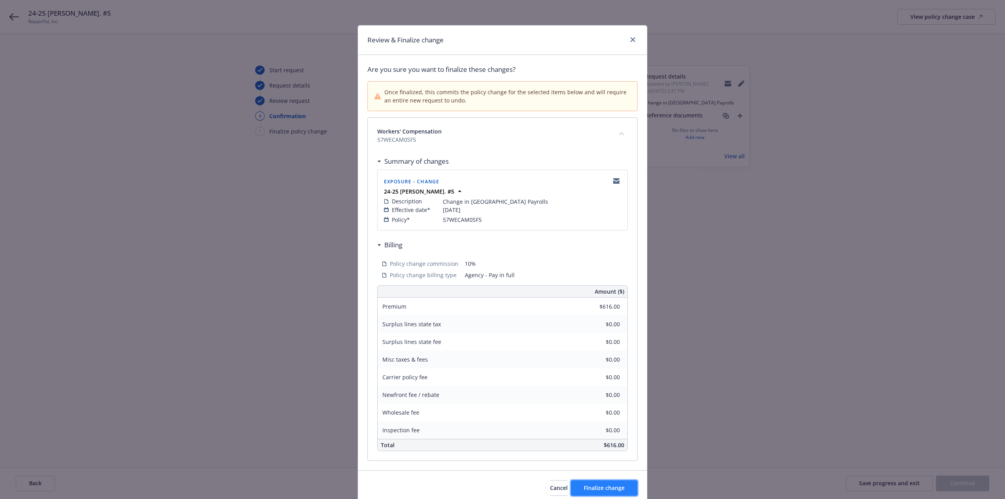
click at [601, 489] on span "Finalize change" at bounding box center [604, 487] width 41 height 7
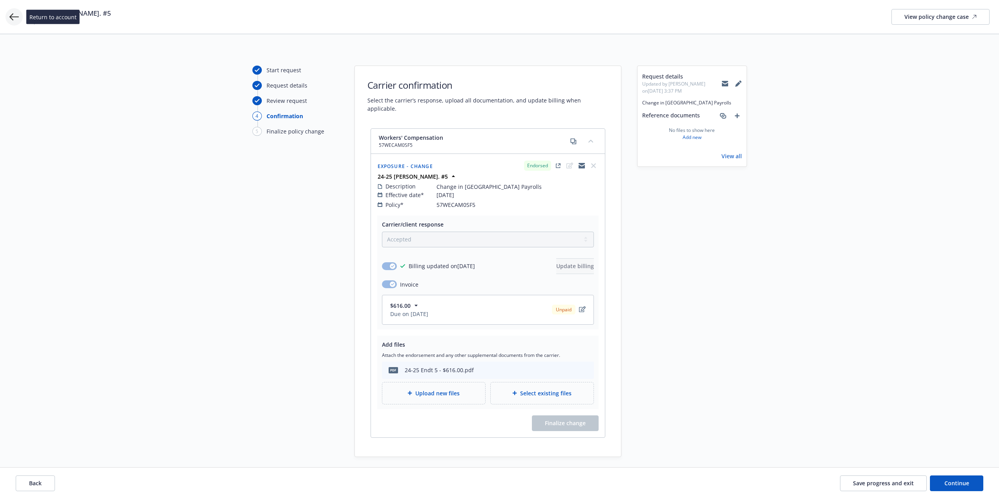
click at [18, 15] on icon at bounding box center [13, 16] width 9 height 9
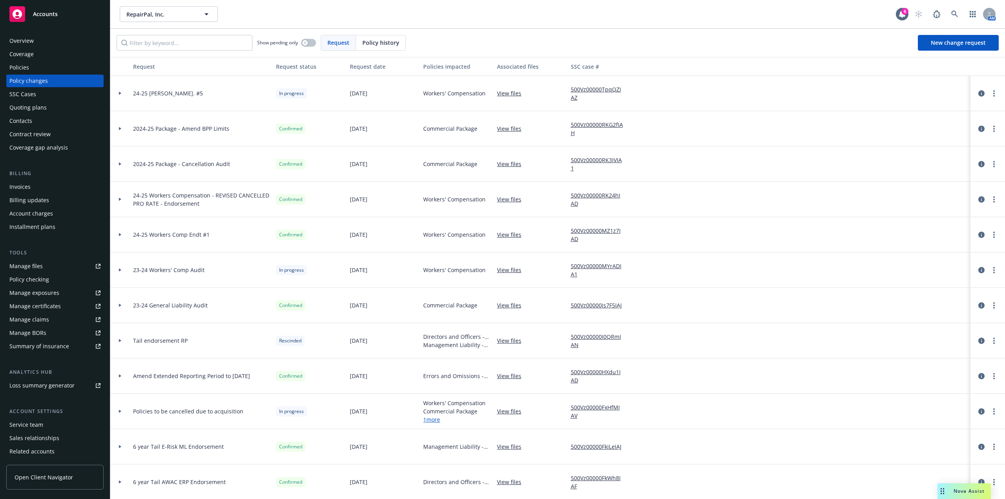
click at [30, 187] on div "Invoices" at bounding box center [19, 187] width 21 height 13
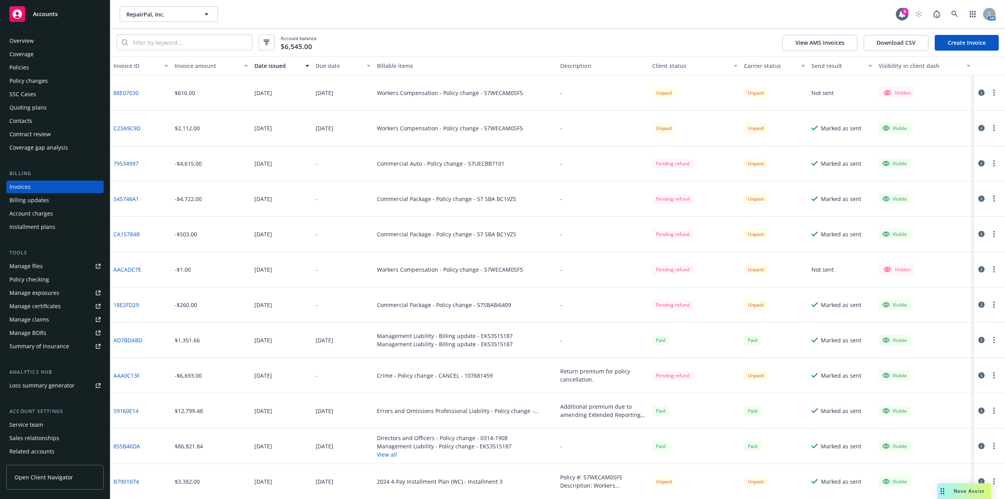
click at [990, 93] on button "button" at bounding box center [993, 92] width 9 height 9
click at [939, 158] on link "Make it visible in client dash" at bounding box center [942, 156] width 100 height 16
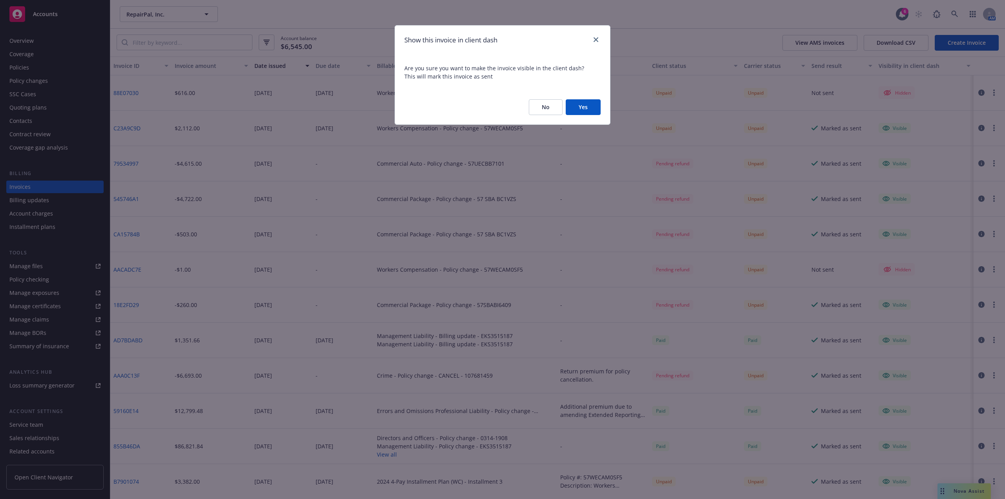
click at [585, 108] on button "Yes" at bounding box center [583, 107] width 35 height 16
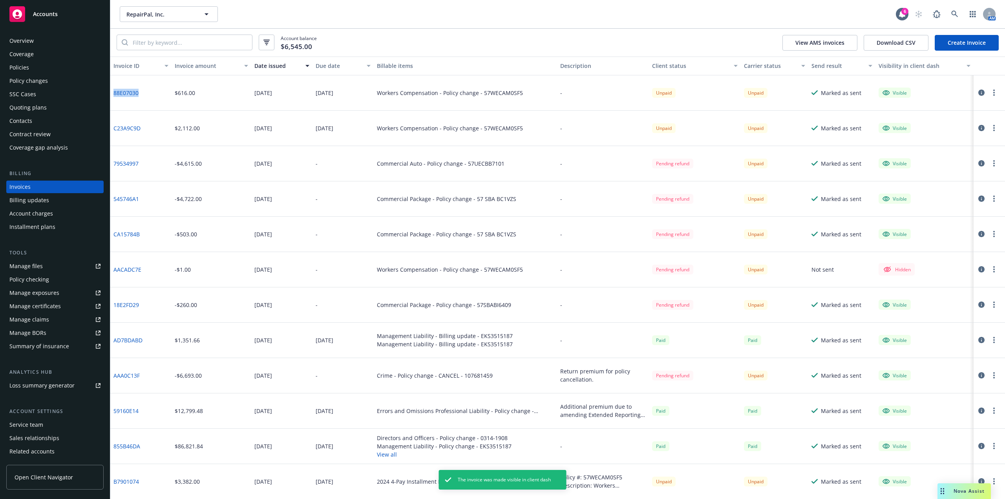
drag, startPoint x: 149, startPoint y: 96, endPoint x: 113, endPoint y: 94, distance: 36.2
click at [113, 94] on div "88E07030" at bounding box center [140, 92] width 61 height 35
copy link "88E07030"
click at [885, 43] on button "Download CSV" at bounding box center [896, 43] width 65 height 16
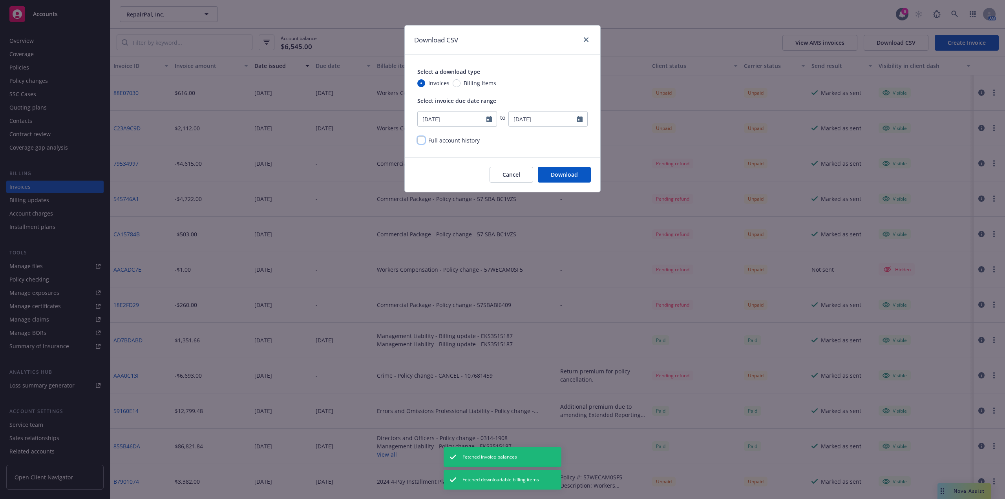
click at [419, 138] on input "checkbox" at bounding box center [421, 140] width 8 height 8
checkbox input "true"
click at [553, 173] on button "Download" at bounding box center [564, 175] width 53 height 16
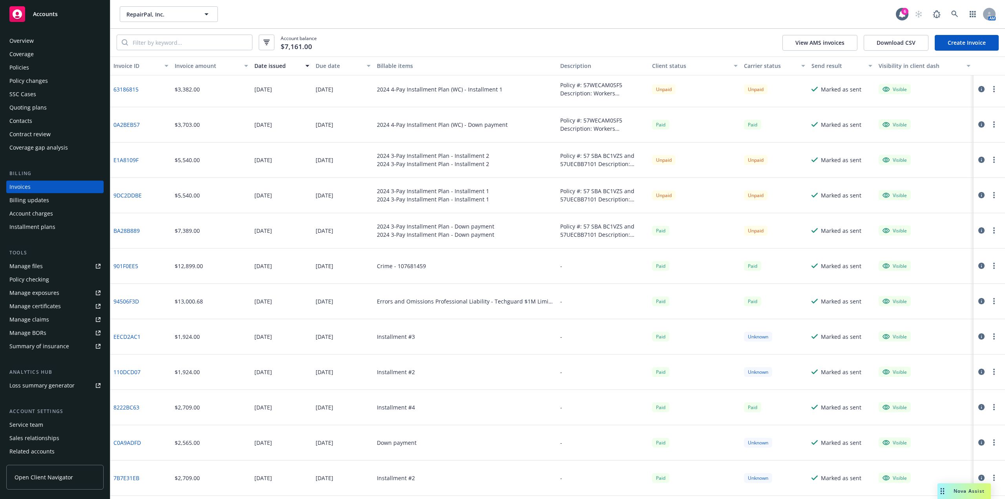
scroll to position [471, 0]
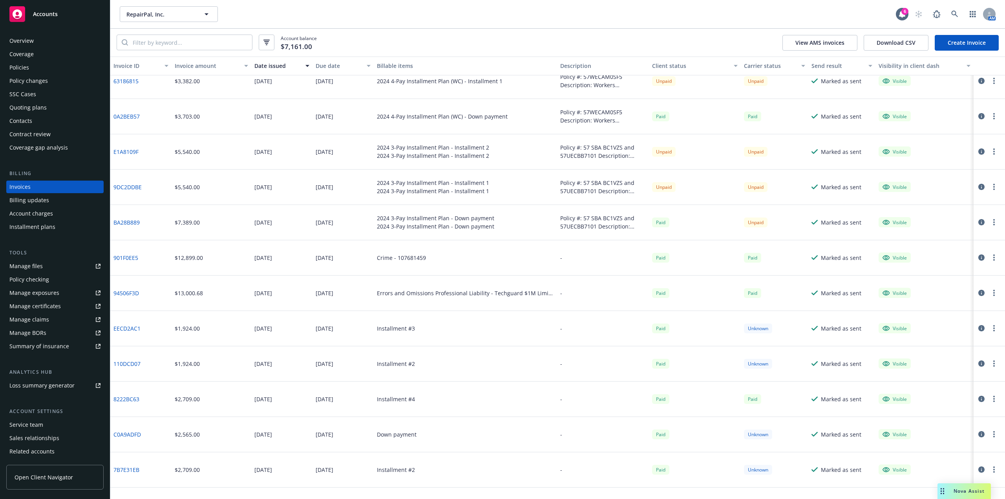
click at [35, 68] on div "Policies" at bounding box center [54, 67] width 91 height 13
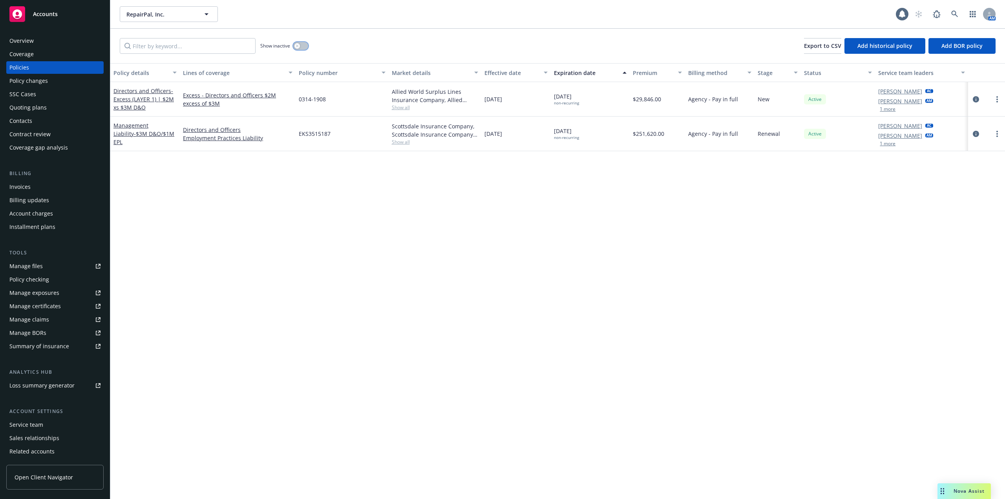
click at [299, 47] on icon "button" at bounding box center [297, 45] width 3 height 3
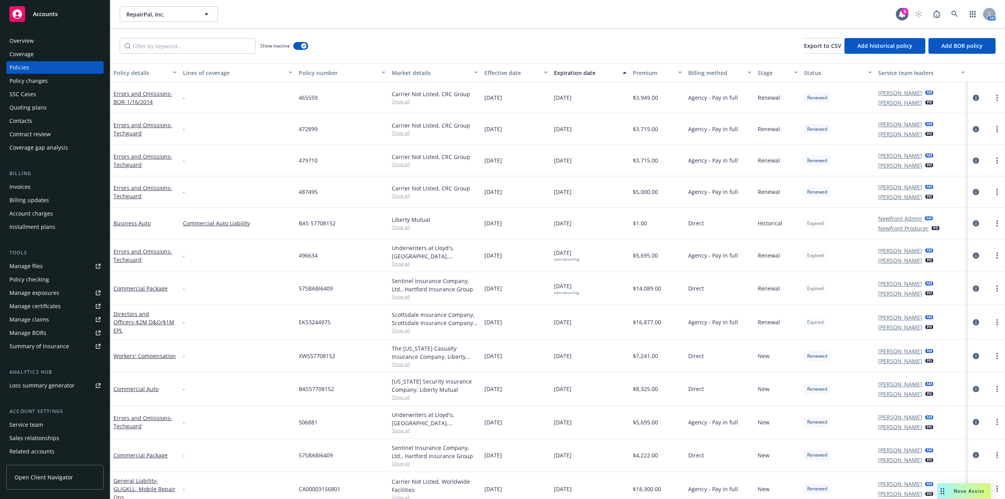
click at [554, 69] on div "Expiration date" at bounding box center [586, 73] width 64 height 8
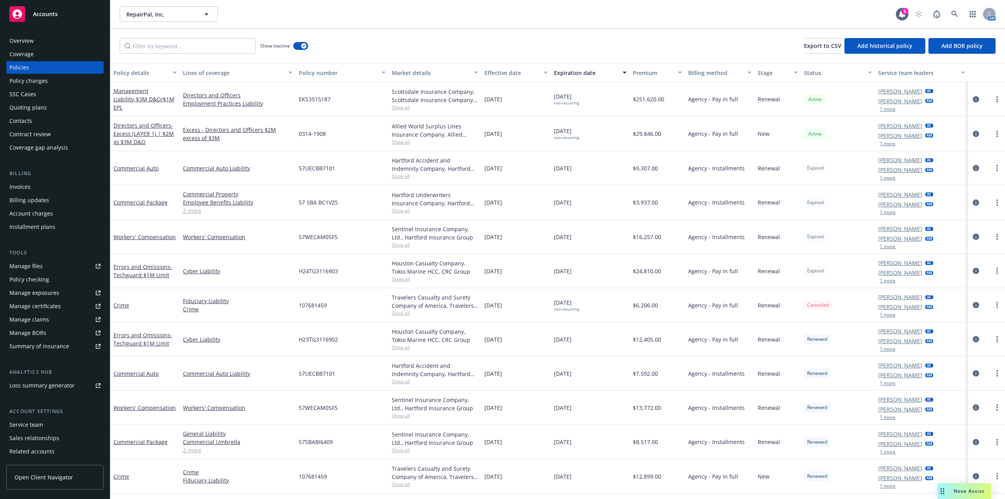
click at [254, 21] on div "RepairPal, Inc. RepairPal, Inc." at bounding box center [508, 14] width 776 height 16
click at [37, 191] on div "Invoices" at bounding box center [54, 187] width 91 height 13
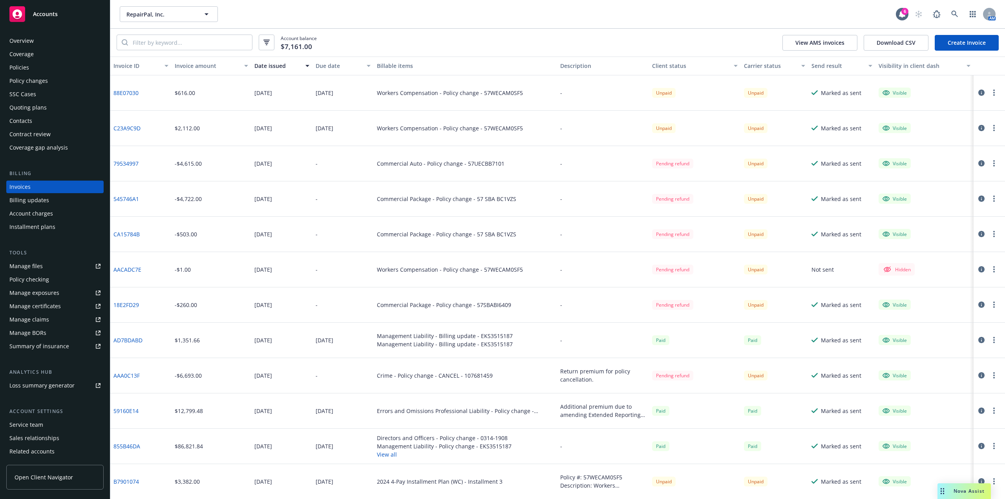
click at [127, 232] on link "CA15784B" at bounding box center [126, 234] width 26 height 8
click at [98, 265] on icon at bounding box center [99, 265] width 3 height 3
click at [182, 41] on input "search" at bounding box center [190, 42] width 124 height 15
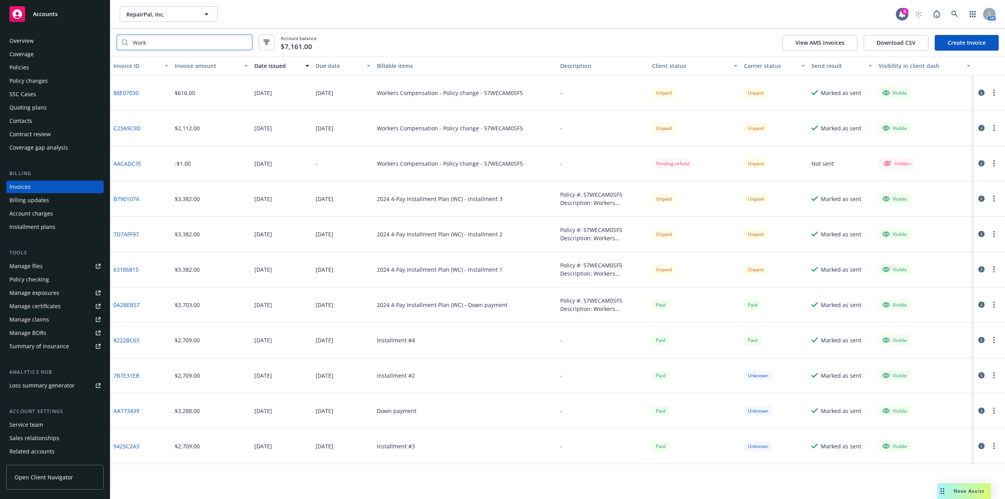
type input "Work"
drag, startPoint x: 204, startPoint y: 313, endPoint x: 191, endPoint y: 311, distance: 13.2
click at [161, 312] on div "0A2BEB57 $3,703.00 [DATE] [DATE] 2024 4-Pay Installment Plan (WC) - Down paymen…" at bounding box center [557, 304] width 895 height 35
click at [220, 311] on div "$3,703.00" at bounding box center [212, 304] width 80 height 35
click at [911, 42] on button "Download CSV" at bounding box center [896, 43] width 65 height 16
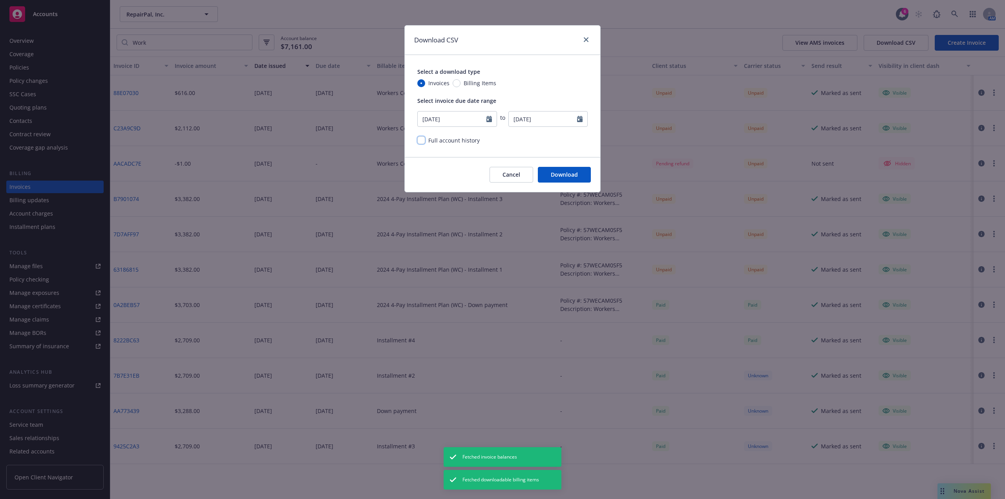
click at [424, 138] on input "checkbox" at bounding box center [421, 140] width 8 height 8
checkbox input "true"
click at [577, 177] on button "Download" at bounding box center [564, 175] width 53 height 16
